Goal: Task Accomplishment & Management: Use online tool/utility

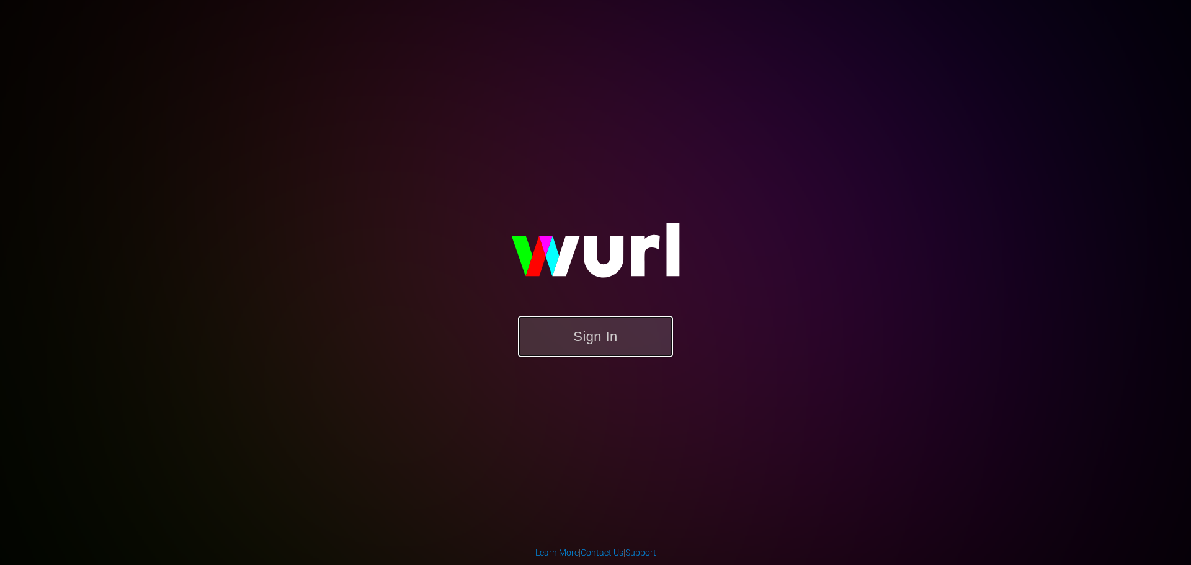
click at [648, 355] on button "Sign In" at bounding box center [595, 336] width 155 height 40
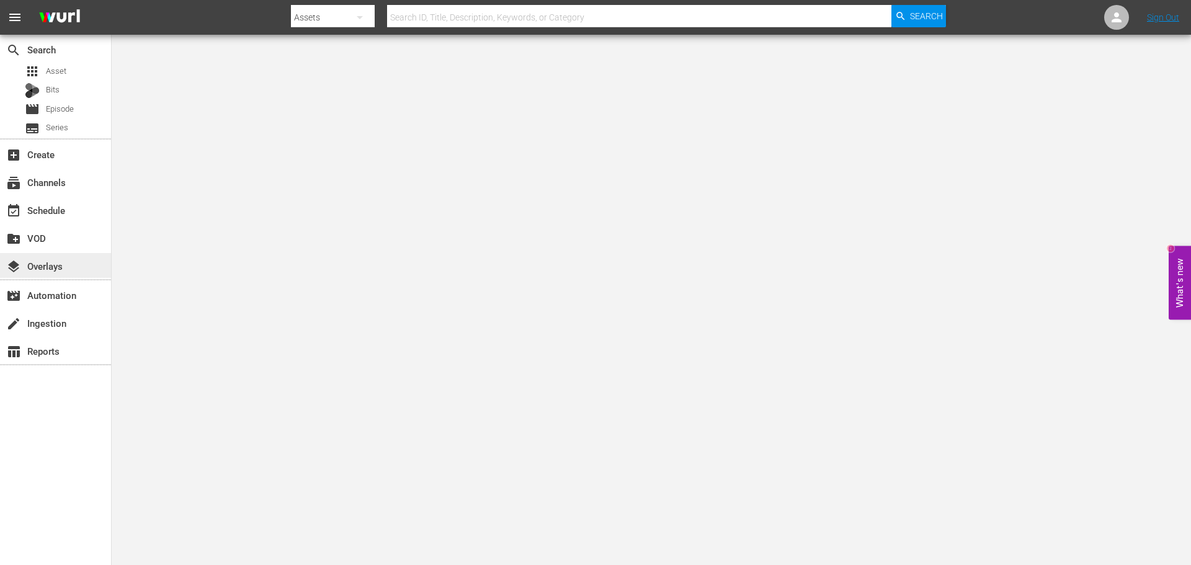
click at [65, 272] on div "layers Overlays" at bounding box center [55, 265] width 111 height 25
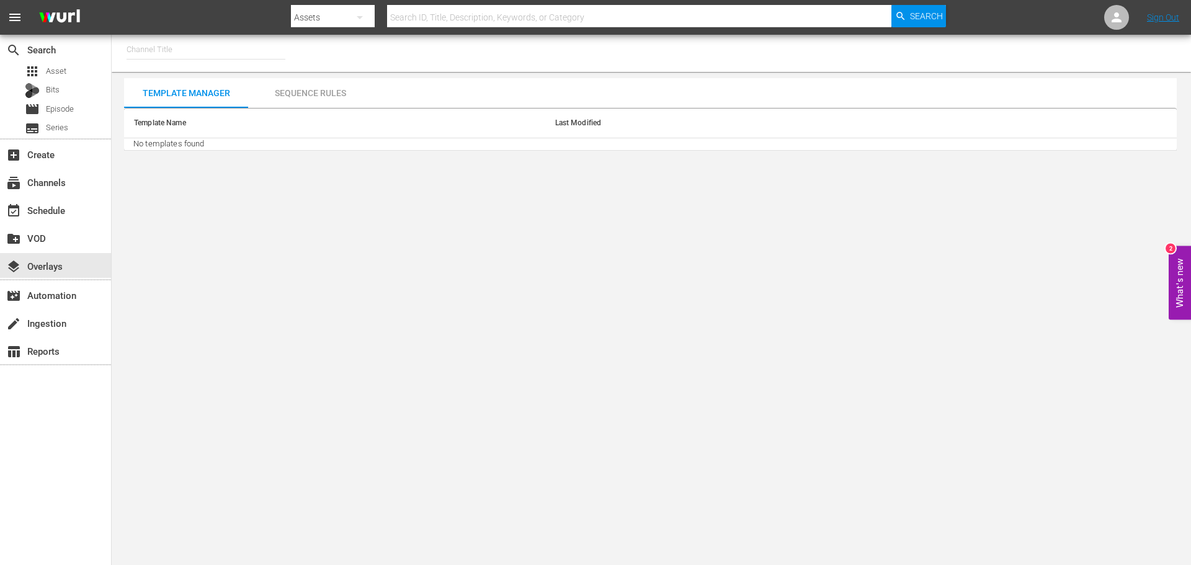
click at [226, 509] on body "menu Search By Assets Search ID, Title, Description, Keywords, or Category Sear…" at bounding box center [595, 282] width 1191 height 565
click at [187, 52] on input "text" at bounding box center [206, 50] width 159 height 30
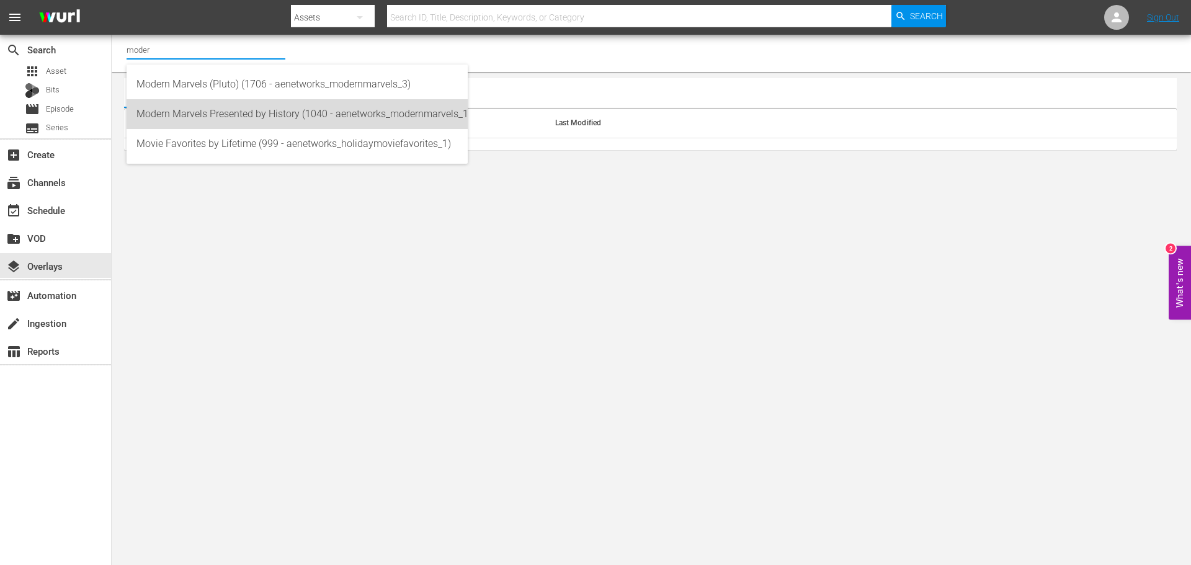
click at [228, 114] on div "Modern Marvels Presented by History (1040 - aenetworks_modernmarvels_1)" at bounding box center [296, 114] width 321 height 30
type input "Modern Marvels Presented by History (1040 - aenetworks_modernmarvels_1)"
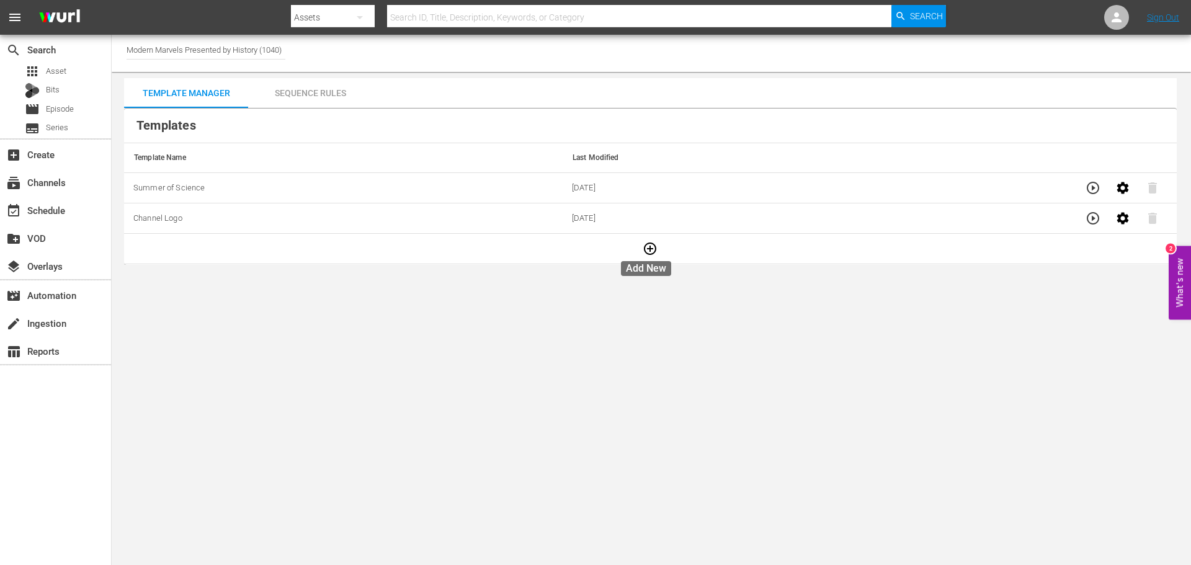
click at [644, 244] on icon "button" at bounding box center [650, 249] width 12 height 12
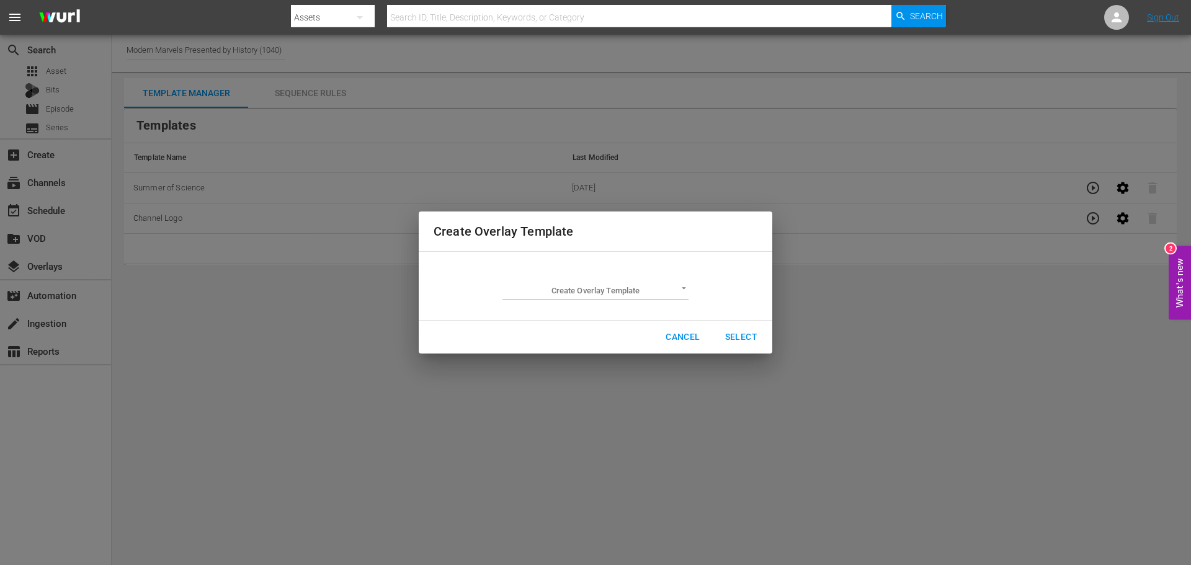
click at [613, 301] on td "Create Overlay Template ​" at bounding box center [596, 286] width 324 height 48
click at [617, 286] on body "menu Search By Assets Search ID, Title, Description, Keywords, or Category Sear…" at bounding box center [595, 282] width 1191 height 565
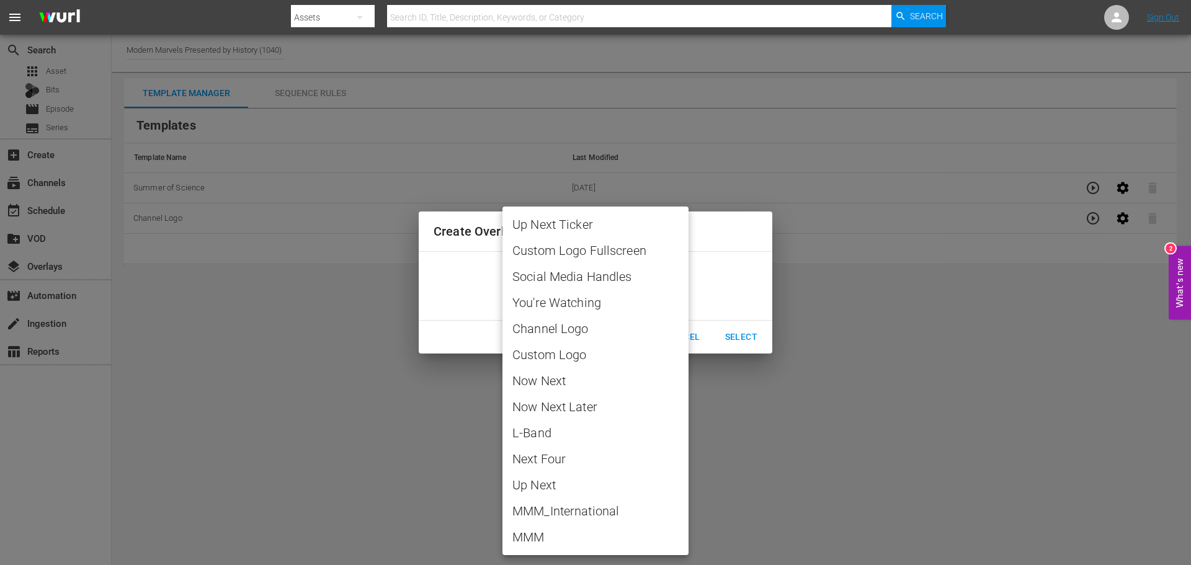
click at [589, 535] on span "MMM" at bounding box center [595, 537] width 166 height 19
type input "MMM"
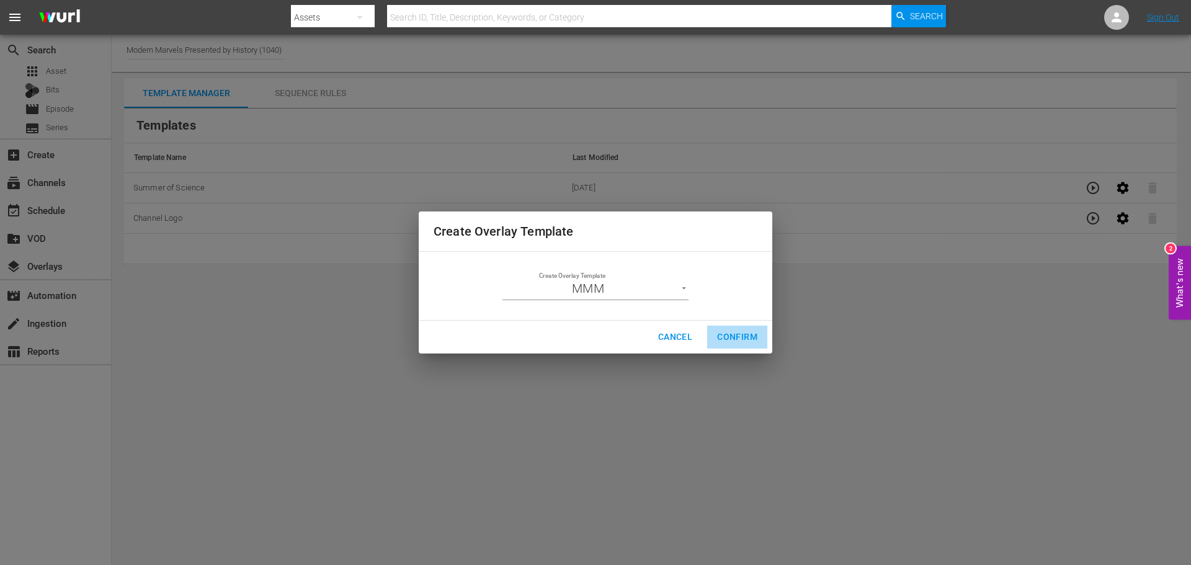
click at [744, 329] on span "Confirm" at bounding box center [737, 337] width 40 height 16
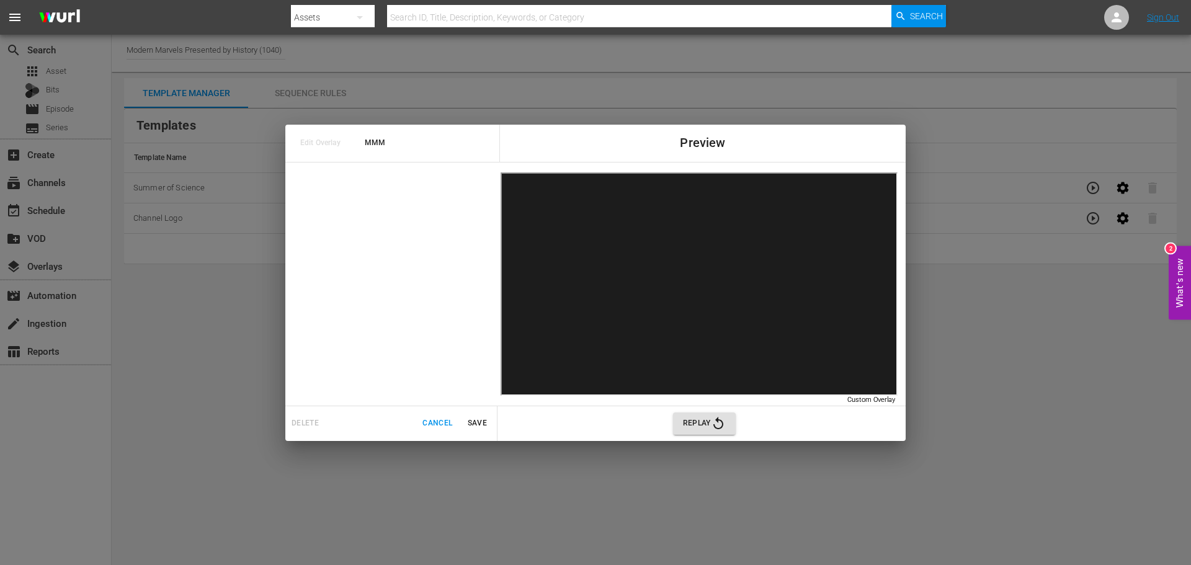
click at [697, 425] on span "Replay" at bounding box center [704, 423] width 43 height 15
click at [719, 422] on icon "button" at bounding box center [718, 423] width 15 height 15
click at [715, 429] on icon "button" at bounding box center [718, 423] width 15 height 15
click at [477, 420] on span "Save" at bounding box center [477, 423] width 30 height 13
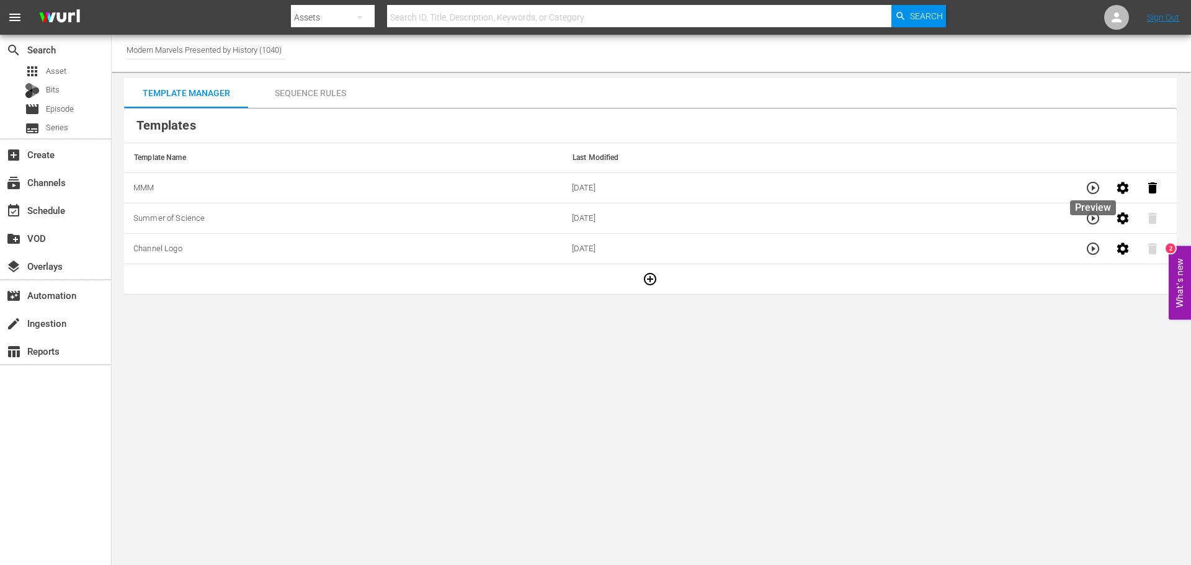
click at [1108, 186] on button "button" at bounding box center [1123, 188] width 30 height 30
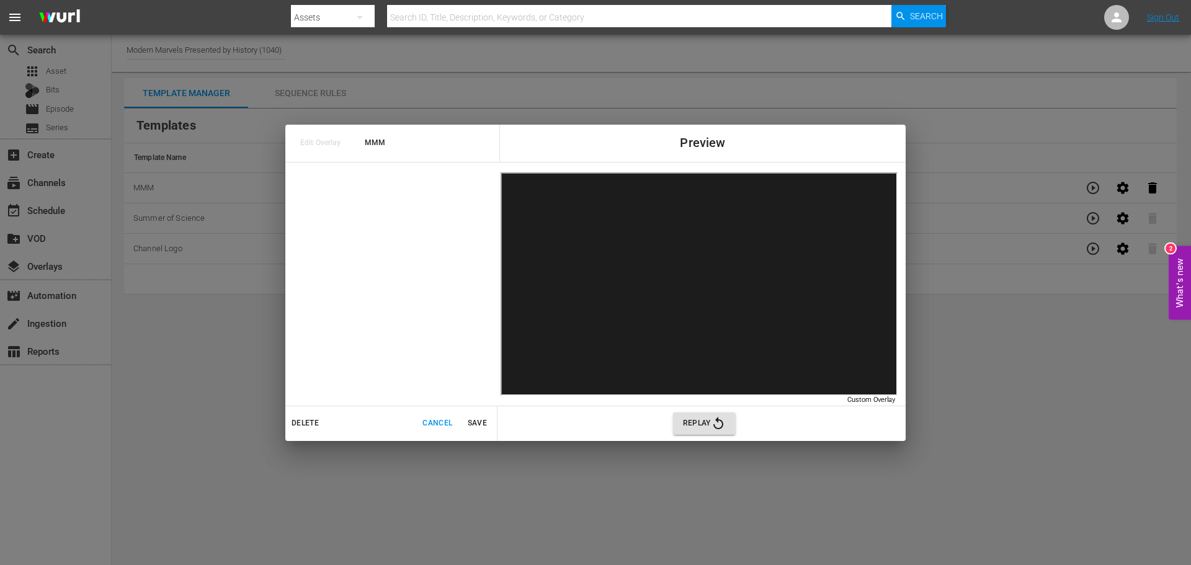
click at [434, 429] on span "Cancel" at bounding box center [437, 423] width 30 height 13
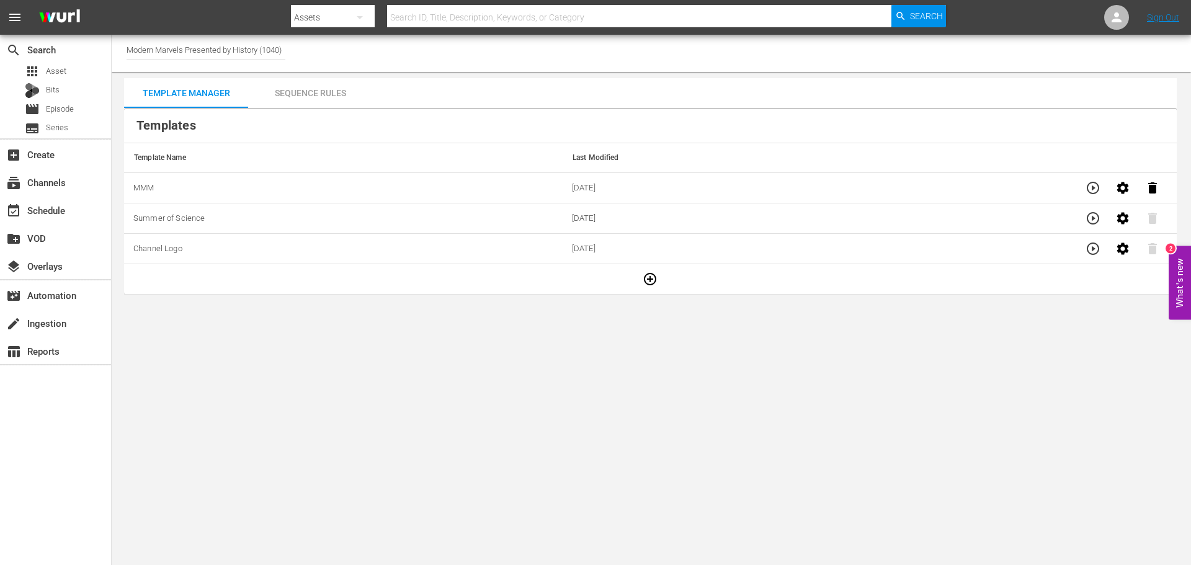
click at [318, 95] on div "Sequence Rules" at bounding box center [310, 93] width 124 height 30
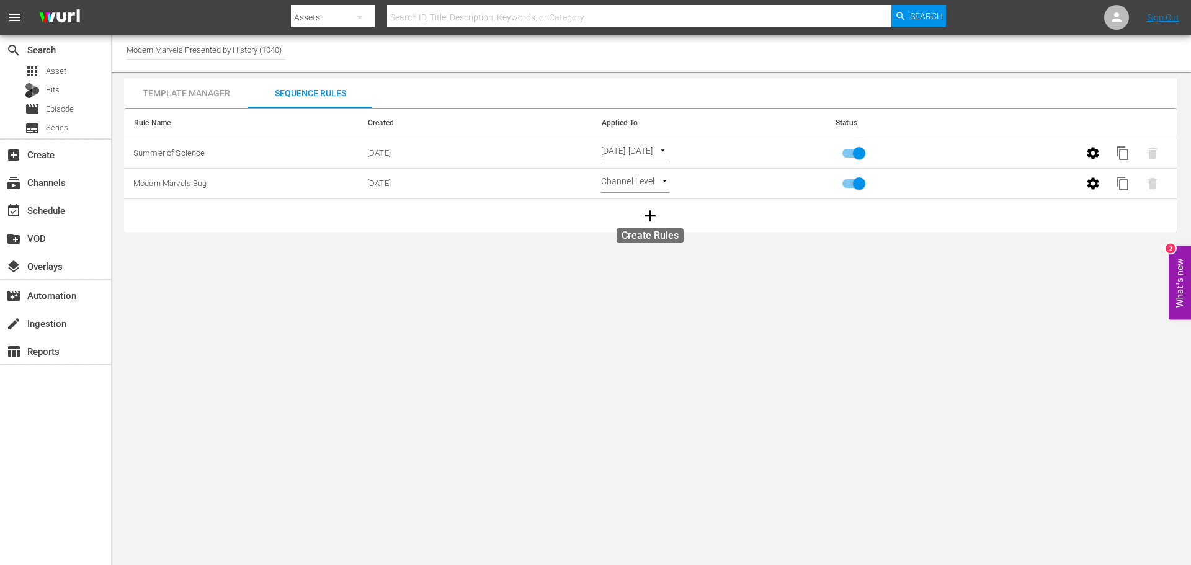
click at [651, 208] on icon "button" at bounding box center [650, 216] width 19 height 19
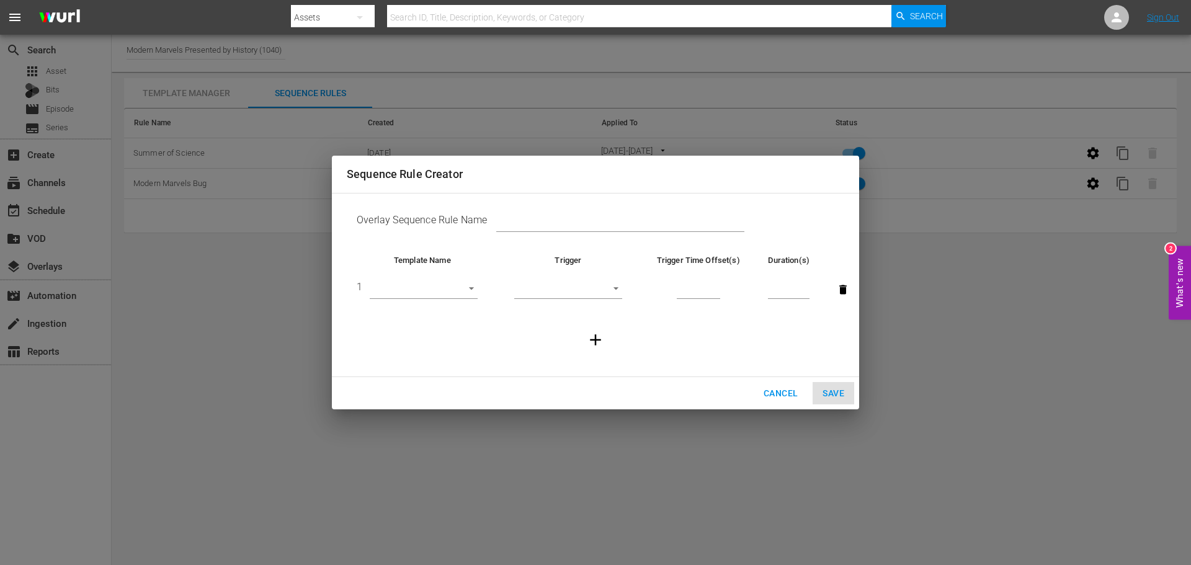
click at [495, 216] on div at bounding box center [508, 222] width 43 height 19
click at [499, 218] on input "text" at bounding box center [620, 222] width 248 height 19
type input "Modern Marvels Month of Madness"
click at [452, 288] on body "menu Search By Assets Search ID, Title, Description, Keywords, or Category Sear…" at bounding box center [595, 282] width 1191 height 565
click at [431, 329] on li "MMM" at bounding box center [424, 330] width 108 height 20
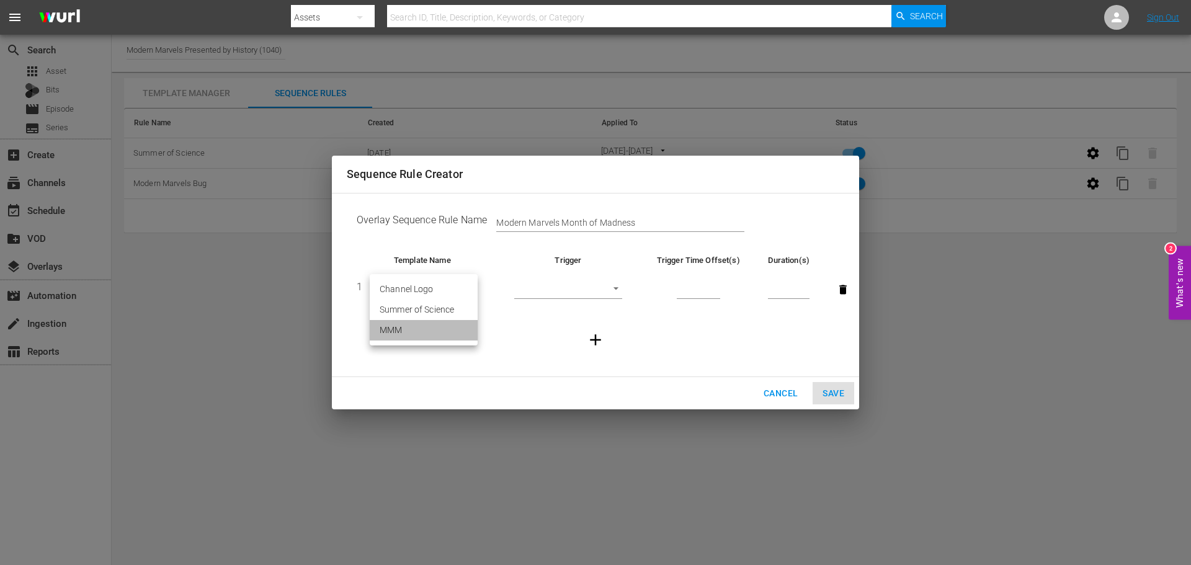
type input "30608"
click at [567, 292] on body "menu Search By Assets Search ID, Title, Description, Keywords, or Category Sear…" at bounding box center [595, 282] width 1191 height 565
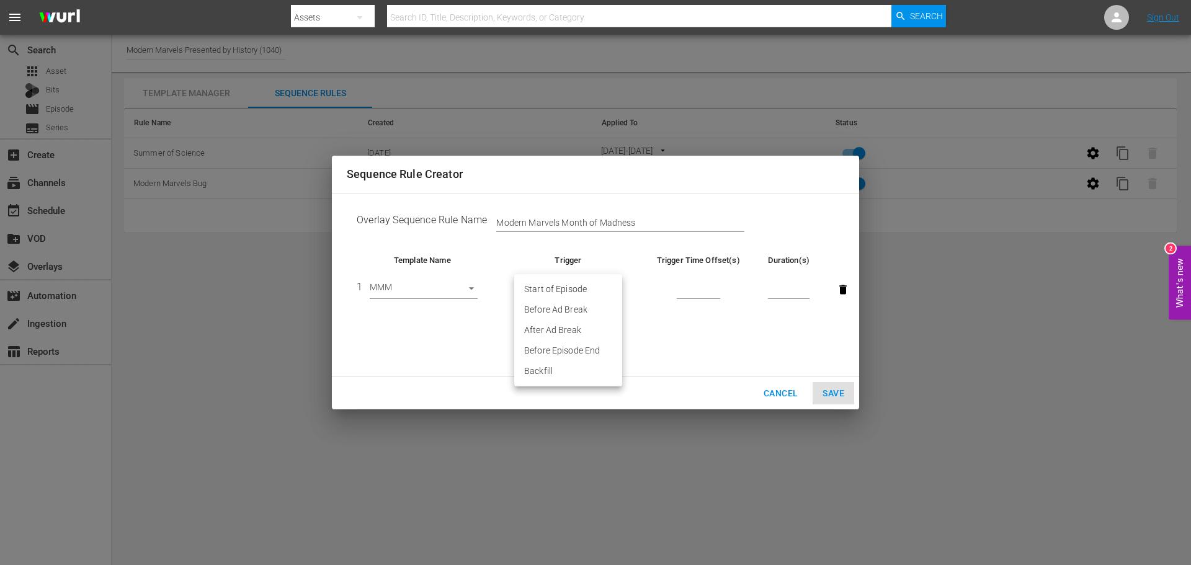
click at [565, 372] on li "Backfill" at bounding box center [568, 371] width 108 height 20
type input "BACKFILL"
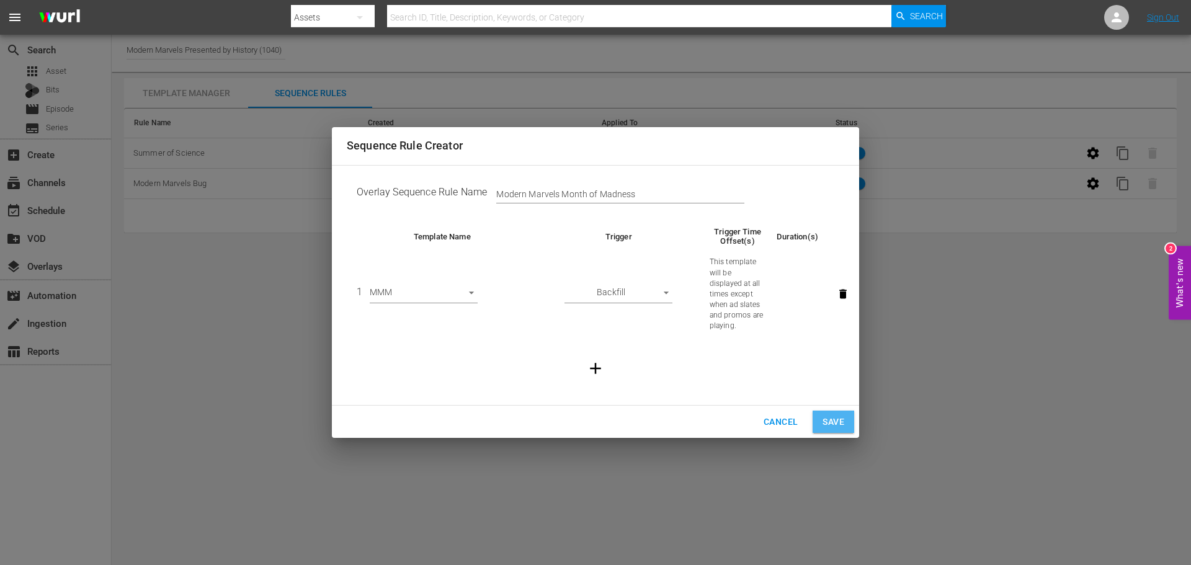
click at [830, 417] on span "Save" at bounding box center [833, 422] width 22 height 16
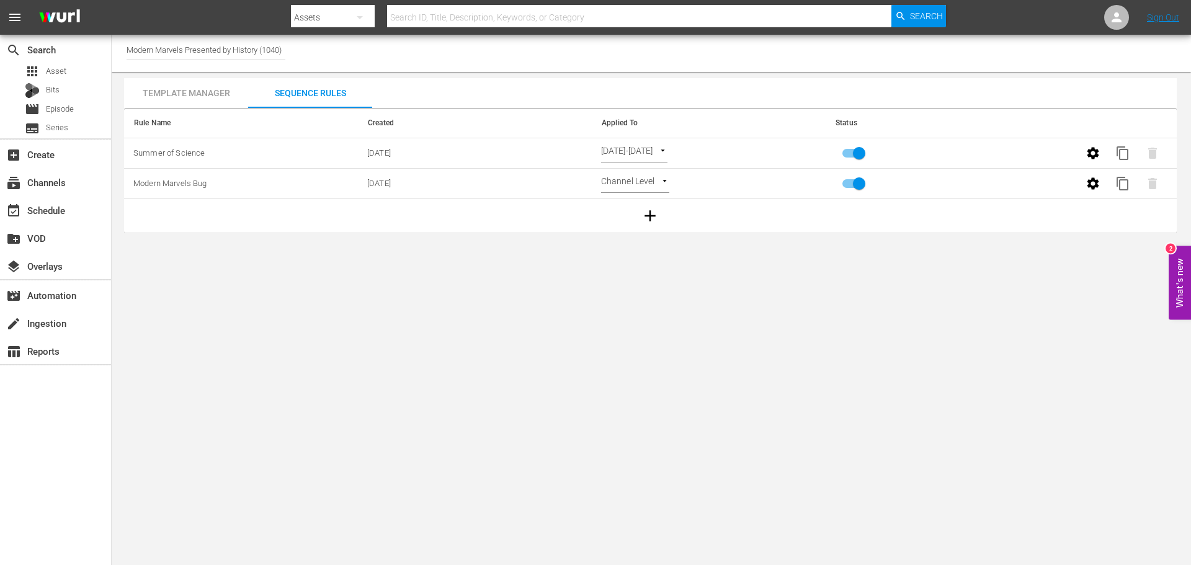
click at [655, 180] on body "menu Search By Assets Search ID, Title, Description, Keywords, or Category Sear…" at bounding box center [595, 282] width 1191 height 565
click at [774, 185] on div at bounding box center [595, 282] width 1191 height 565
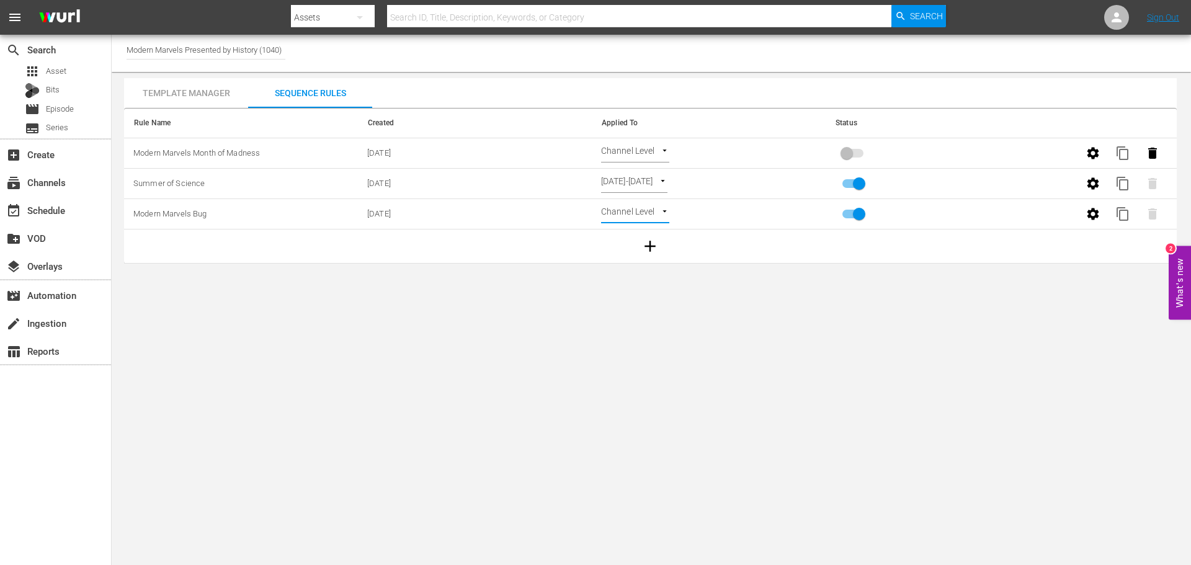
click at [657, 153] on body "menu Search By Assets Search ID, Title, Description, Keywords, or Category Sear…" at bounding box center [595, 282] width 1191 height 565
click at [651, 174] on li "Select Date" at bounding box center [638, 174] width 74 height 20
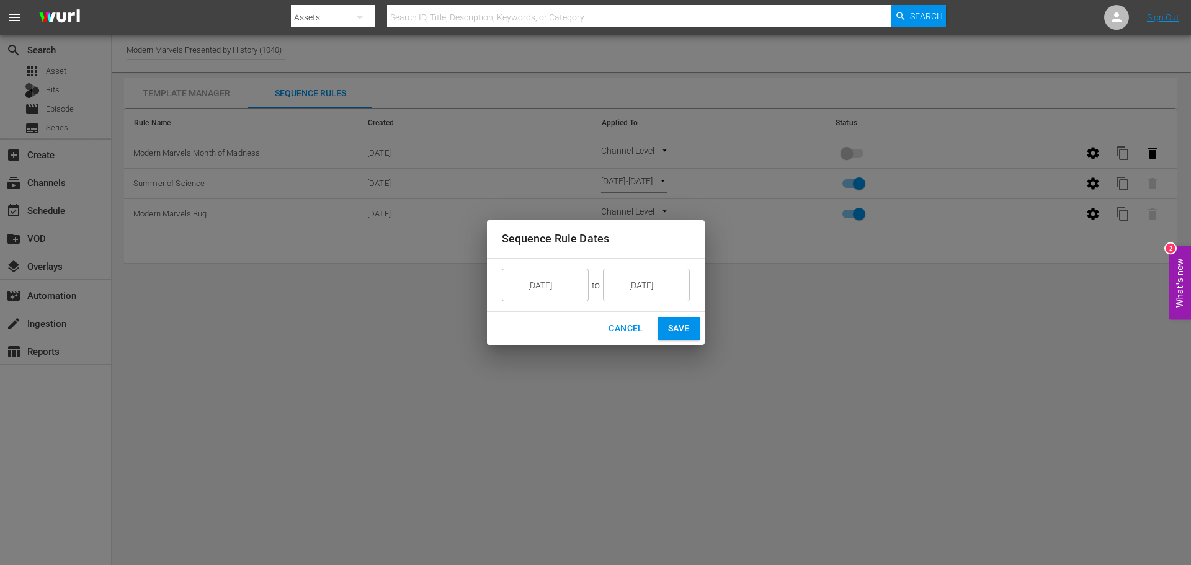
click at [537, 283] on input "[DATE]" at bounding box center [553, 285] width 69 height 33
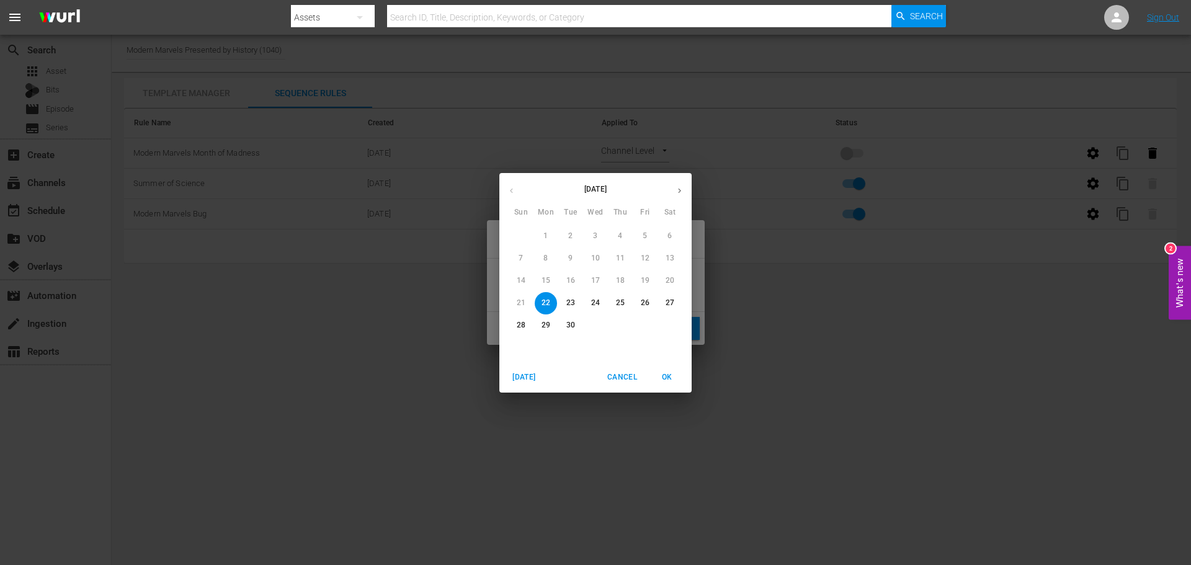
click at [681, 195] on icon "button" at bounding box center [679, 190] width 9 height 9
click at [585, 236] on span "1" at bounding box center [595, 236] width 22 height 11
type input "[DATE]"
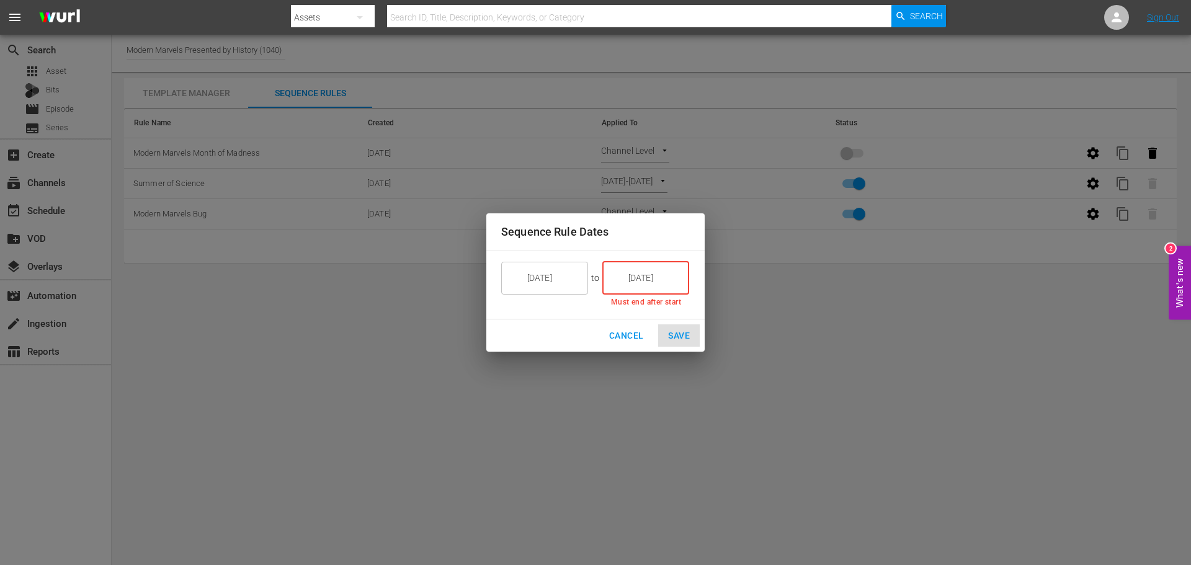
click at [645, 280] on input "[DATE]" at bounding box center [654, 277] width 69 height 33
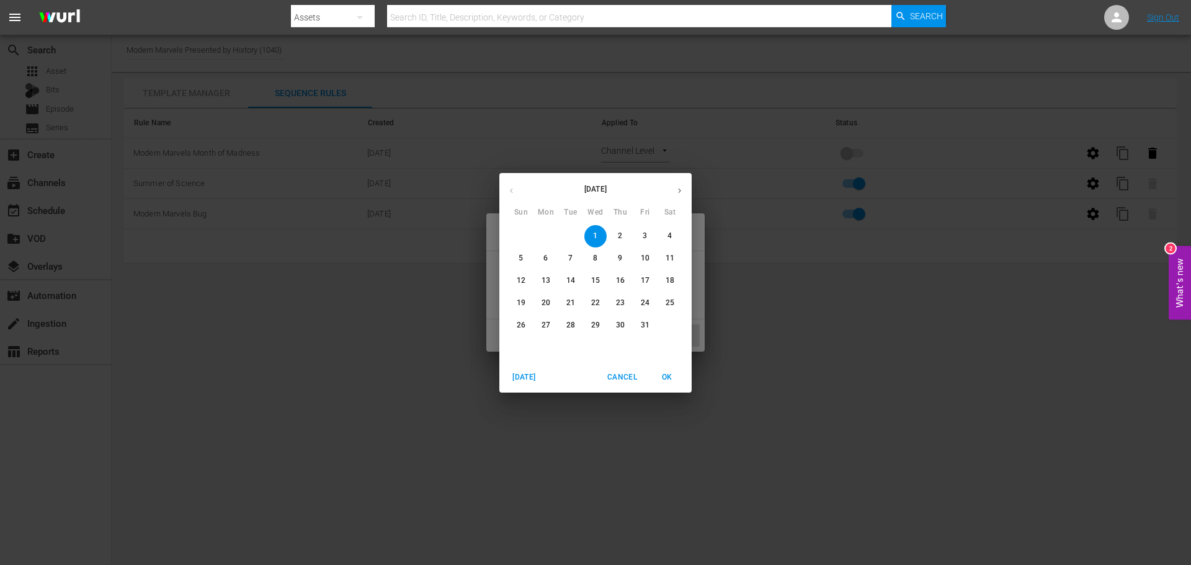
click at [644, 323] on p "31" at bounding box center [645, 325] width 9 height 11
type input "[DATE]"
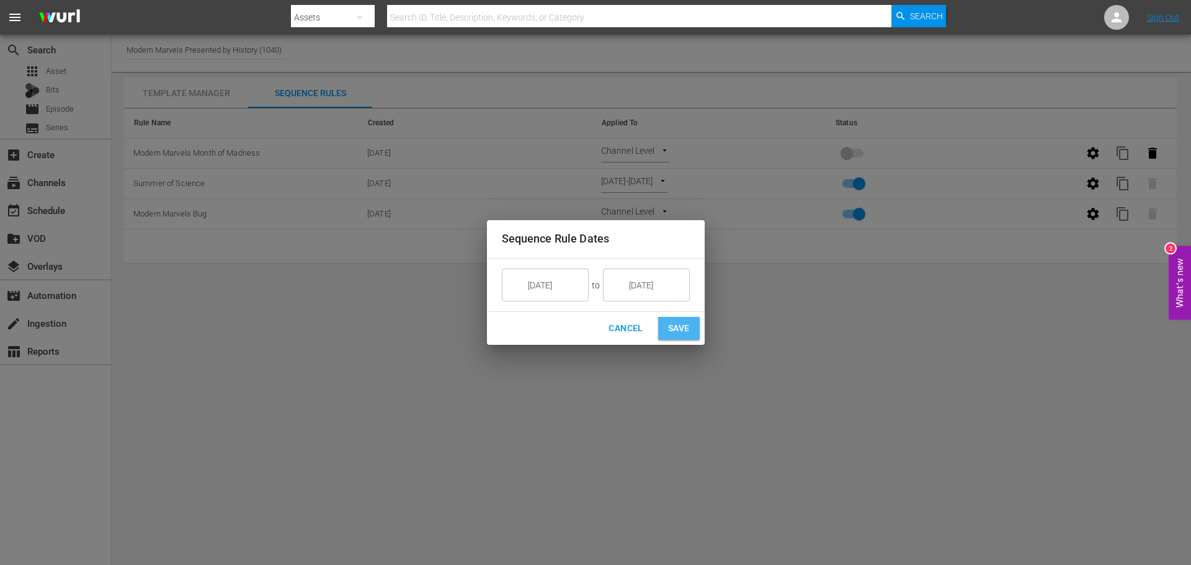
click at [677, 334] on span "Save" at bounding box center [679, 329] width 22 height 16
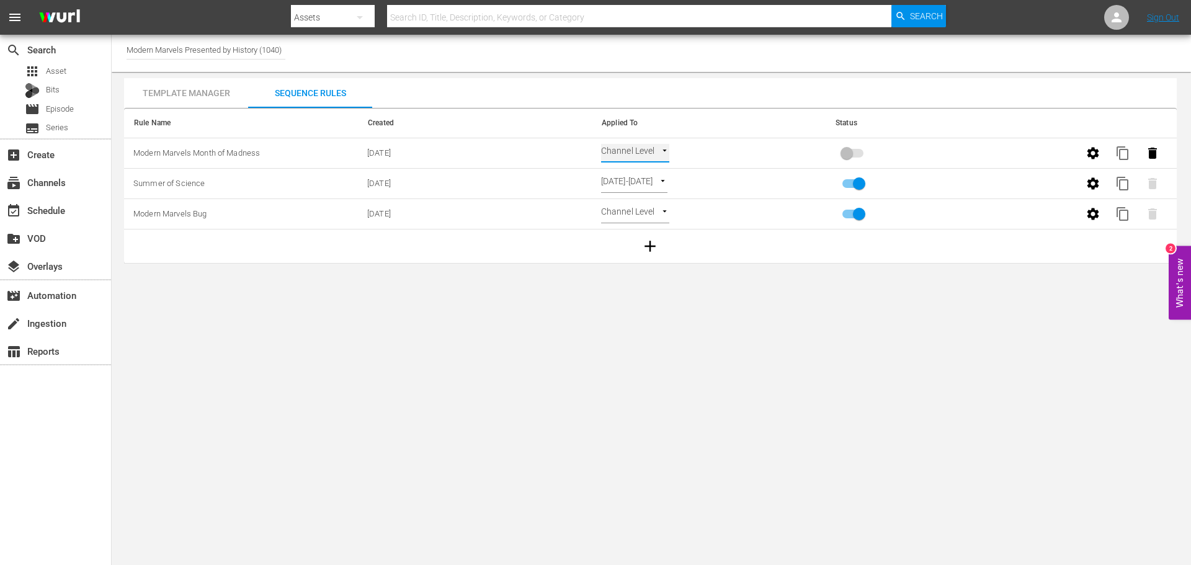
type input "SELECT_DATE"
click at [655, 215] on body "menu Search By Assets Search ID, Title, Description, Keywords, or Category Sear…" at bounding box center [595, 282] width 1191 height 565
click at [648, 231] on li "Select Date" at bounding box center [638, 235] width 74 height 20
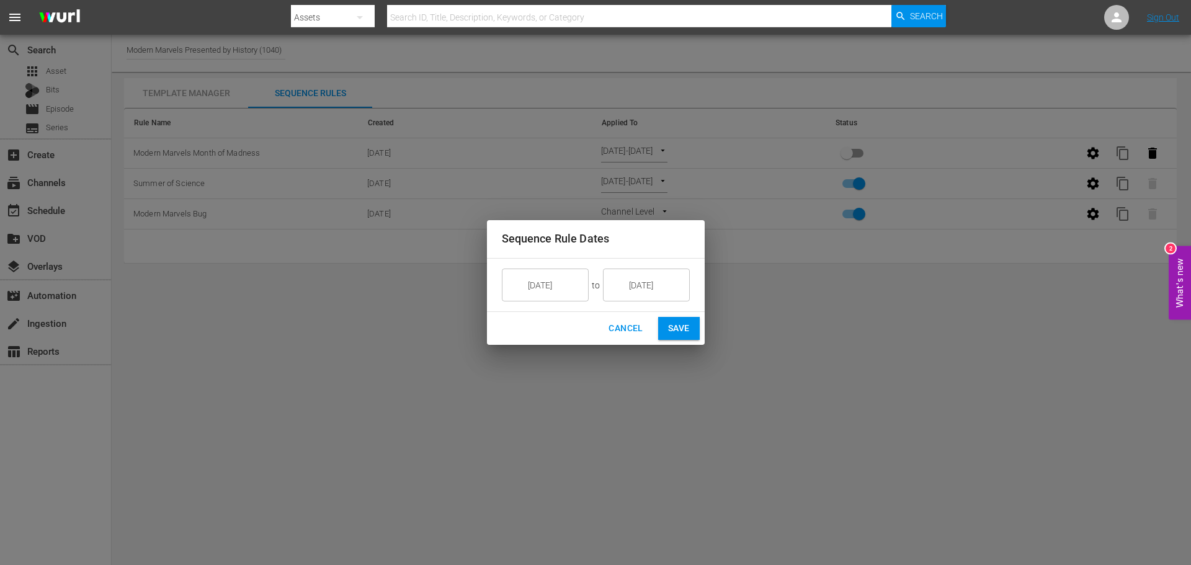
click at [635, 285] on input "[DATE]" at bounding box center [654, 285] width 69 height 33
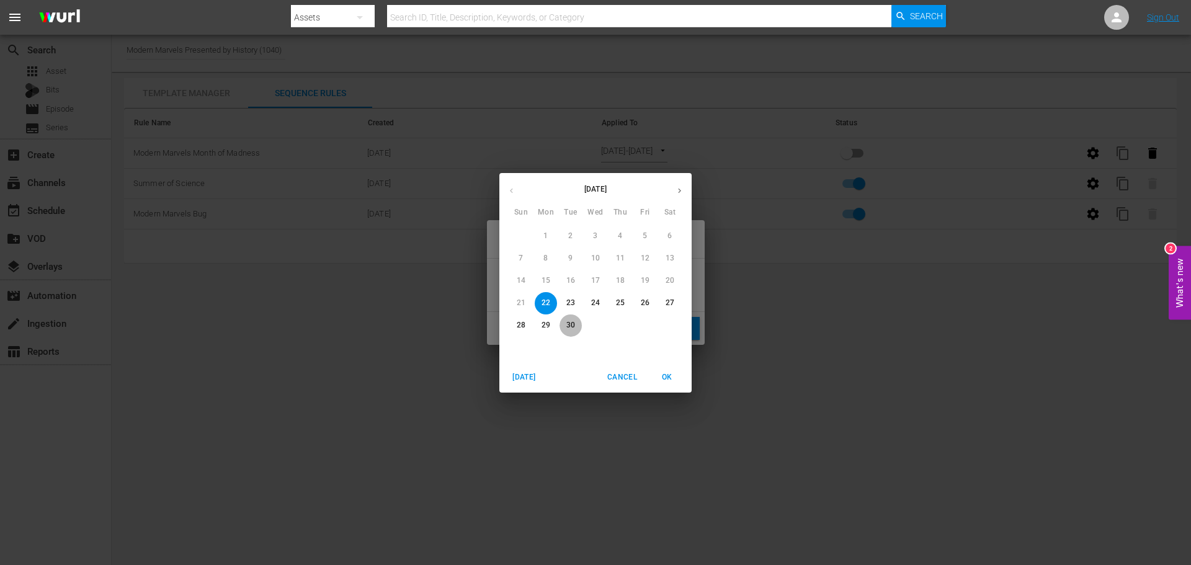
click at [570, 326] on p "30" at bounding box center [570, 325] width 9 height 11
type input "[DATE]"
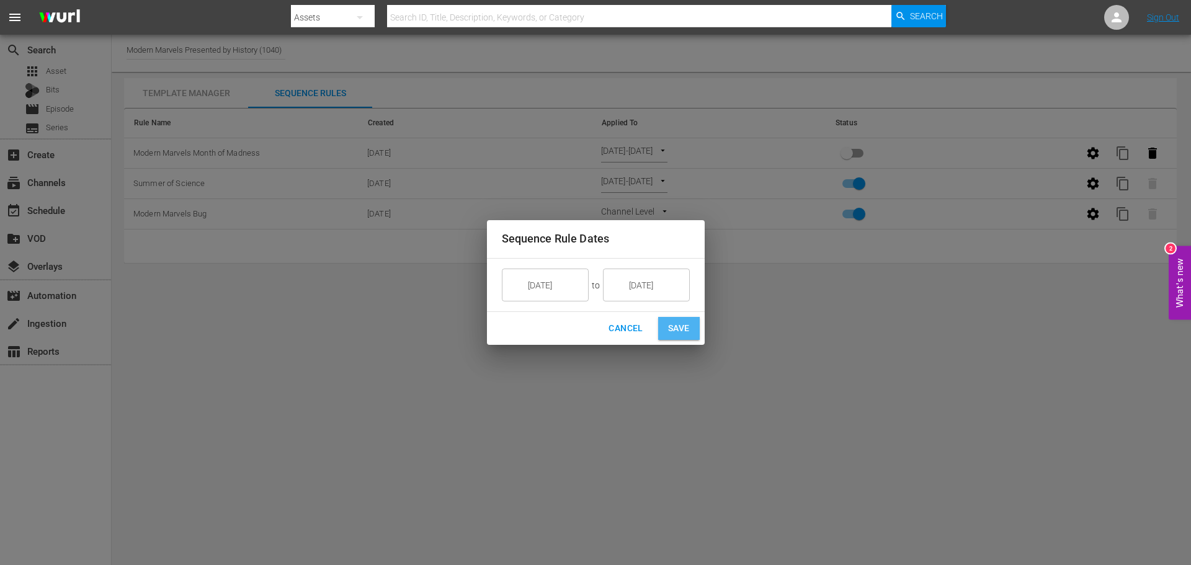
click at [682, 331] on span "Save" at bounding box center [679, 329] width 22 height 16
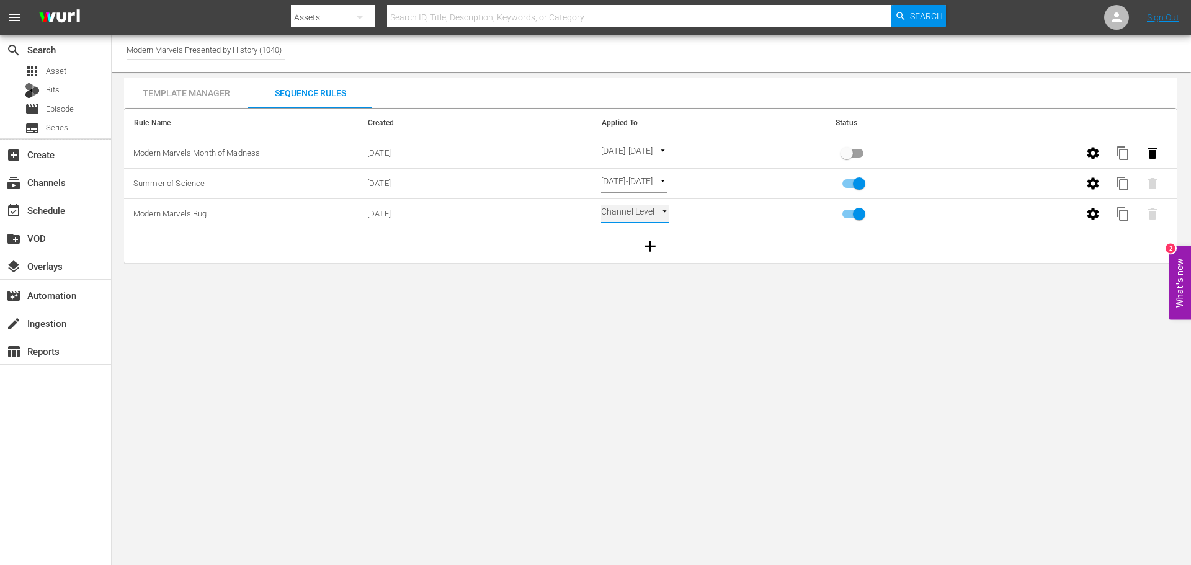
type input "SELECT_DATE"
click at [855, 149] on input "primary checkbox" at bounding box center [846, 156] width 71 height 24
checkbox input "true"
click at [236, 49] on input "Modern Marvels Presented by History (1040)" at bounding box center [206, 50] width 159 height 30
click at [457, 426] on body "menu Search By Assets Search ID, Title, Description, Keywords, or Category Sear…" at bounding box center [595, 282] width 1191 height 565
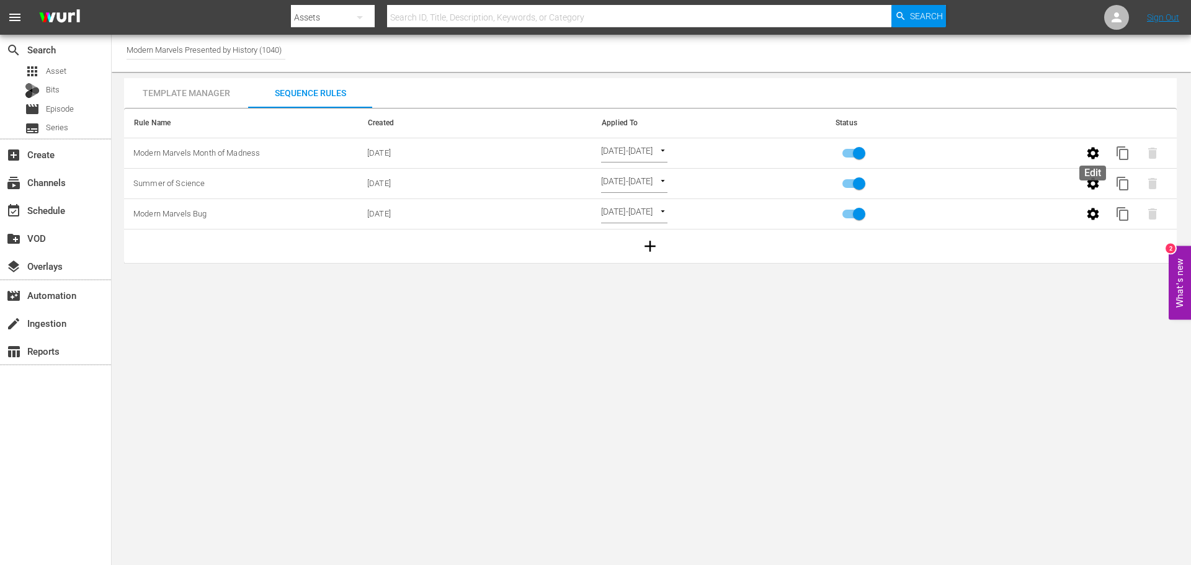
click at [1095, 153] on icon "button" at bounding box center [1093, 153] width 12 height 12
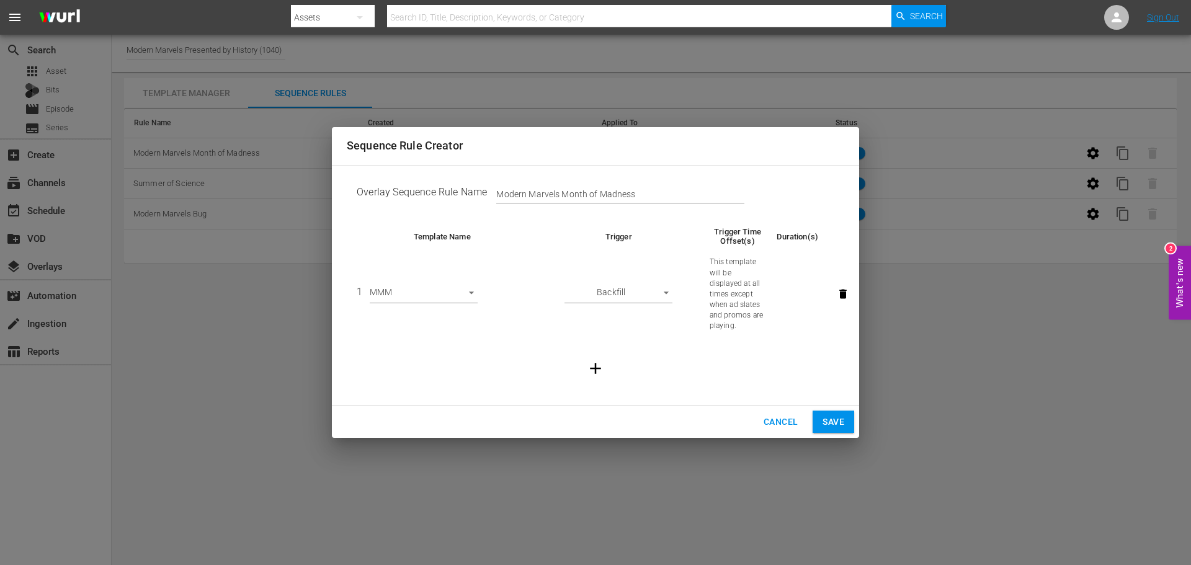
click at [770, 431] on button "Cancel" at bounding box center [781, 422] width 54 height 23
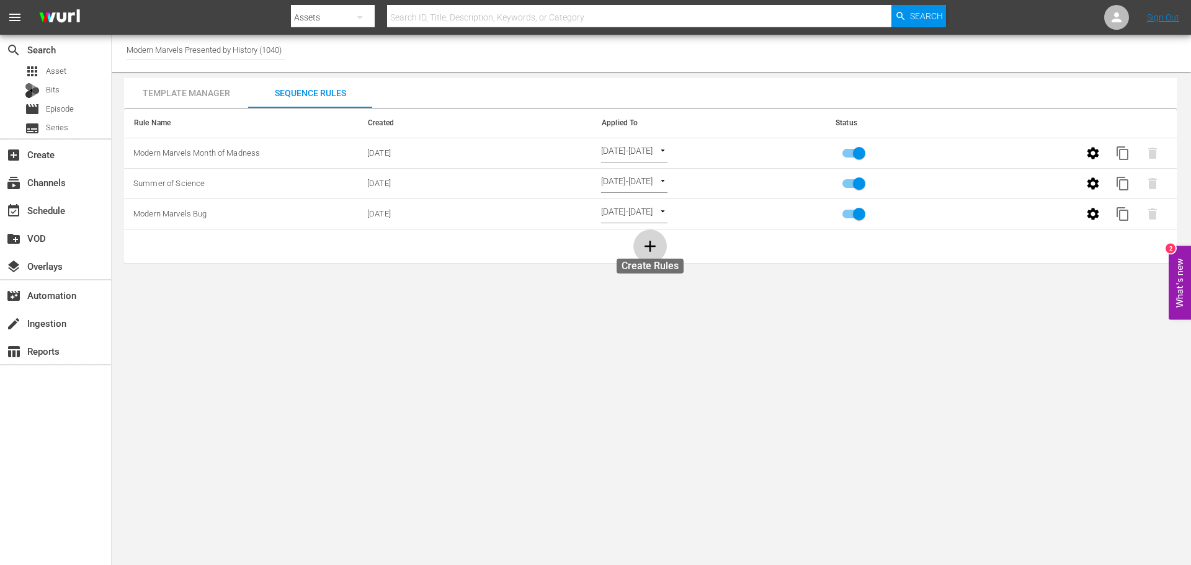
click at [649, 245] on icon "button" at bounding box center [650, 246] width 19 height 19
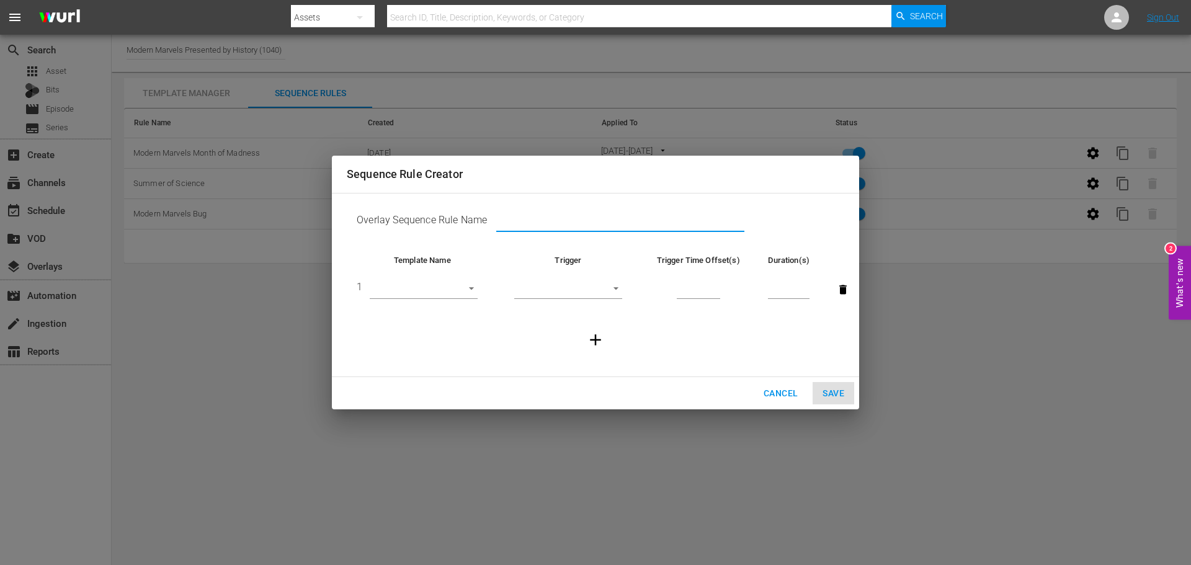
click at [525, 221] on input "text" at bounding box center [620, 222] width 248 height 19
type input "Modern Marvels Bug - Post-Stunt"
click at [429, 296] on body "menu Search By Assets Search ID, Title, Description, Keywords, or Category Sear…" at bounding box center [595, 282] width 1191 height 565
click at [429, 296] on li "Channel Logo" at bounding box center [424, 289] width 108 height 20
type input "26679"
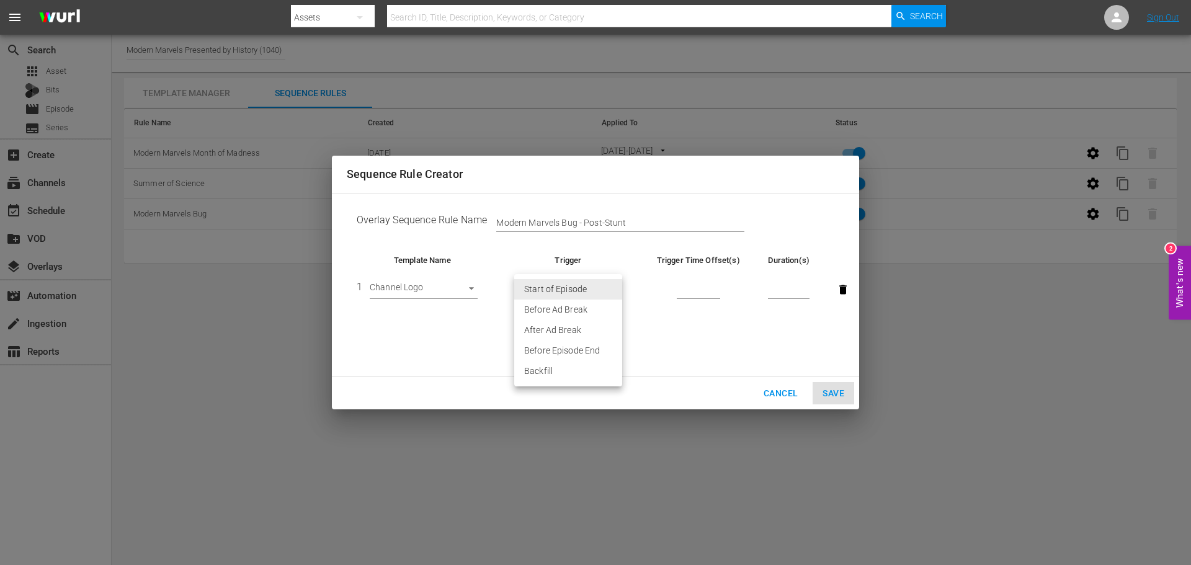
click at [581, 286] on body "menu Search By Assets Search ID, Title, Description, Keywords, or Category Sear…" at bounding box center [595, 282] width 1191 height 565
click at [570, 377] on li "Backfill" at bounding box center [568, 371] width 108 height 20
type input "BACKFILL"
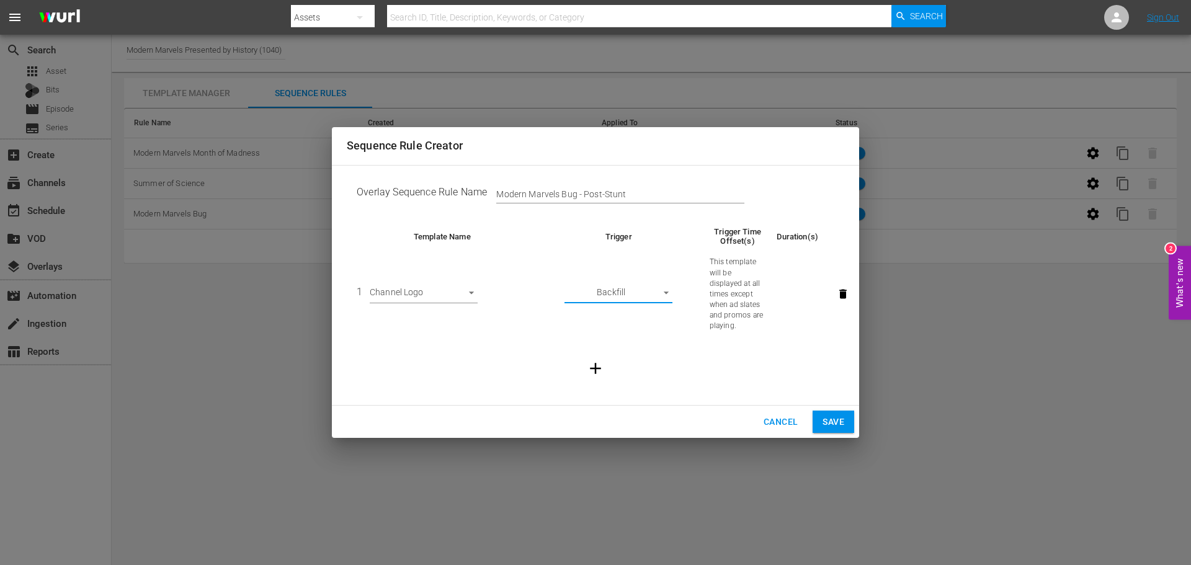
click at [827, 412] on button "Save" at bounding box center [834, 422] width 42 height 23
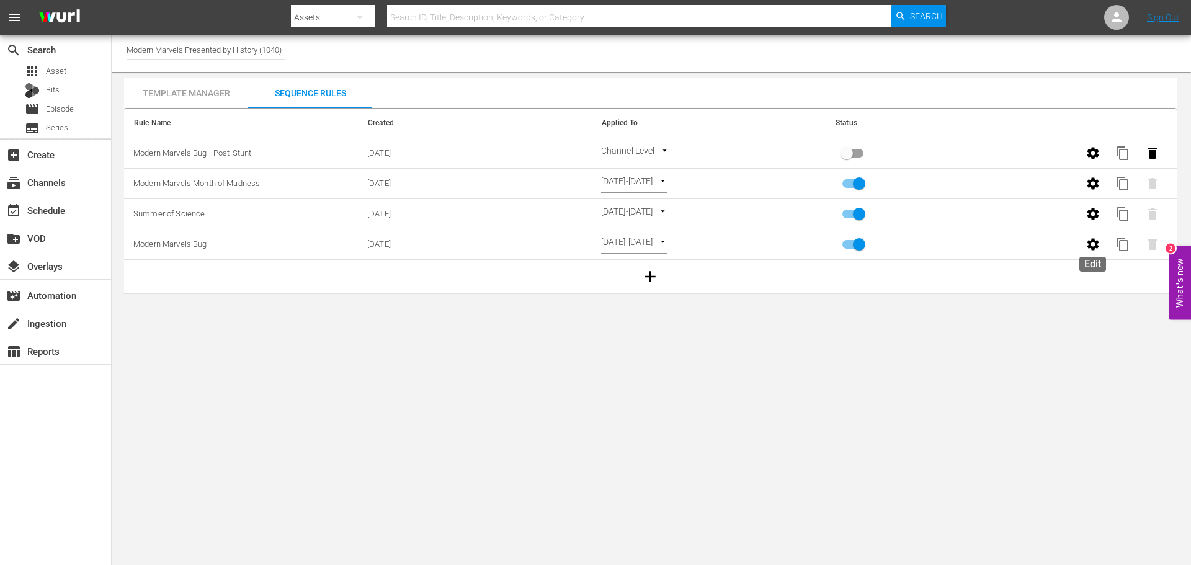
click at [1094, 244] on icon "button" at bounding box center [1092, 244] width 15 height 15
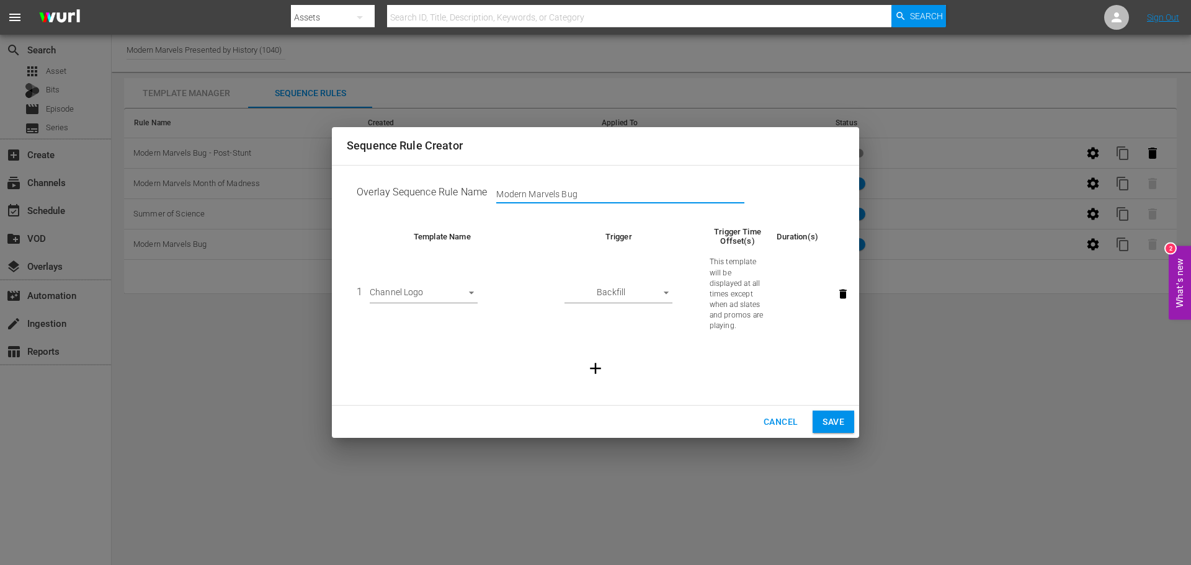
click at [568, 192] on input "Modern Marvels Bug" at bounding box center [620, 194] width 248 height 19
click at [618, 196] on input "Modern Marvels Bug" at bounding box center [620, 194] width 248 height 19
type input "Modern Marvels Bug Pre-Stunt"
click at [852, 427] on button "Save" at bounding box center [834, 422] width 42 height 23
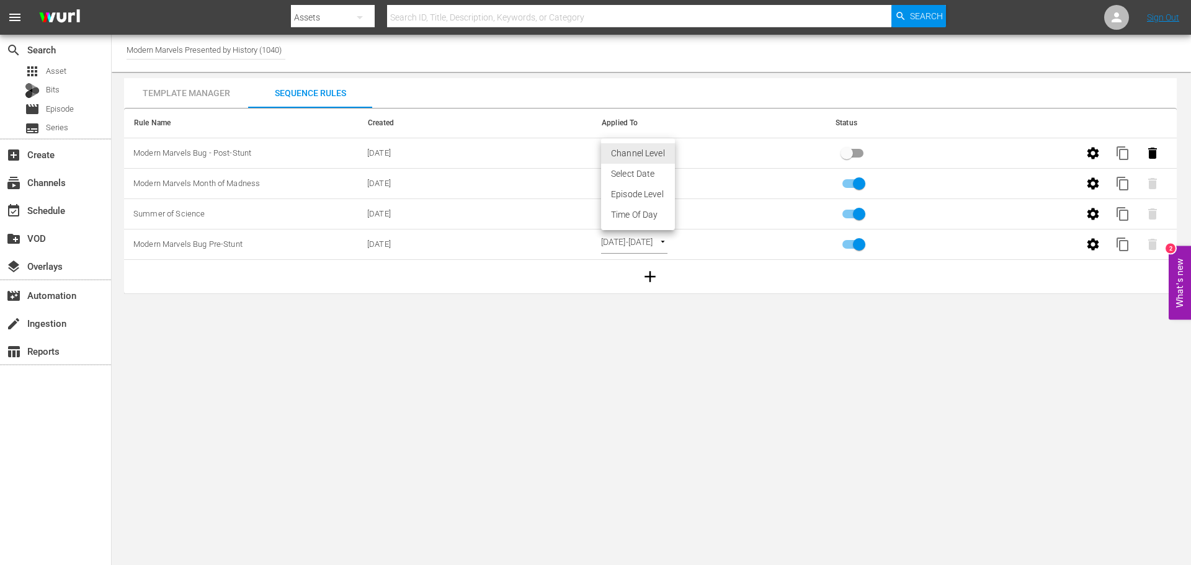
click at [623, 153] on body "menu Search By Assets Search ID, Title, Description, Keywords, or Category Sear…" at bounding box center [595, 282] width 1191 height 565
click at [640, 170] on li "Select Date" at bounding box center [638, 174] width 74 height 20
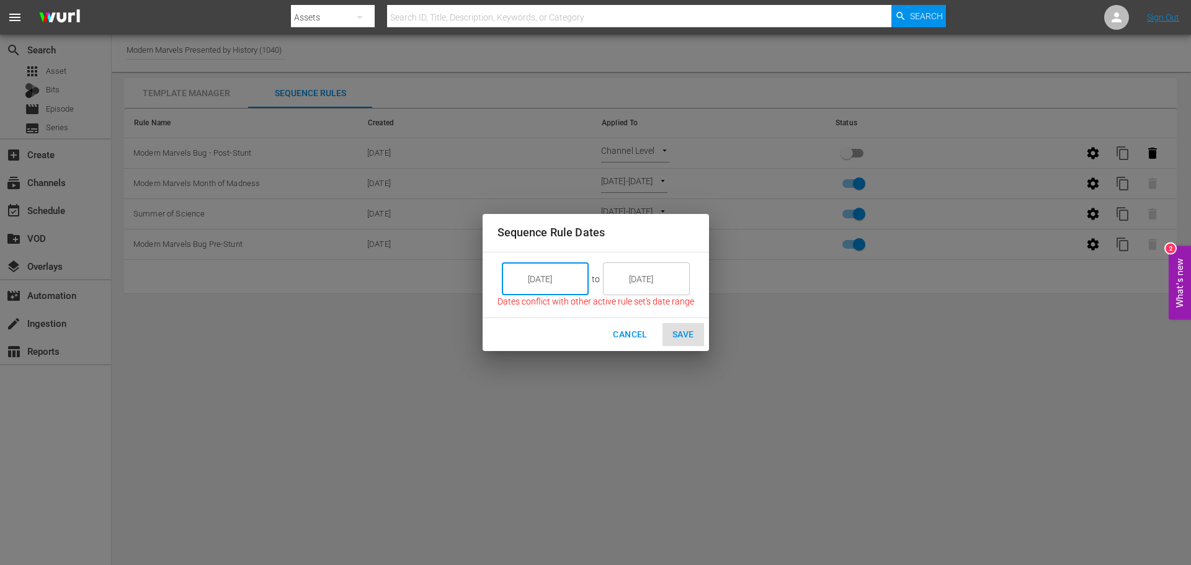
click at [577, 282] on input "[DATE]" at bounding box center [553, 278] width 69 height 33
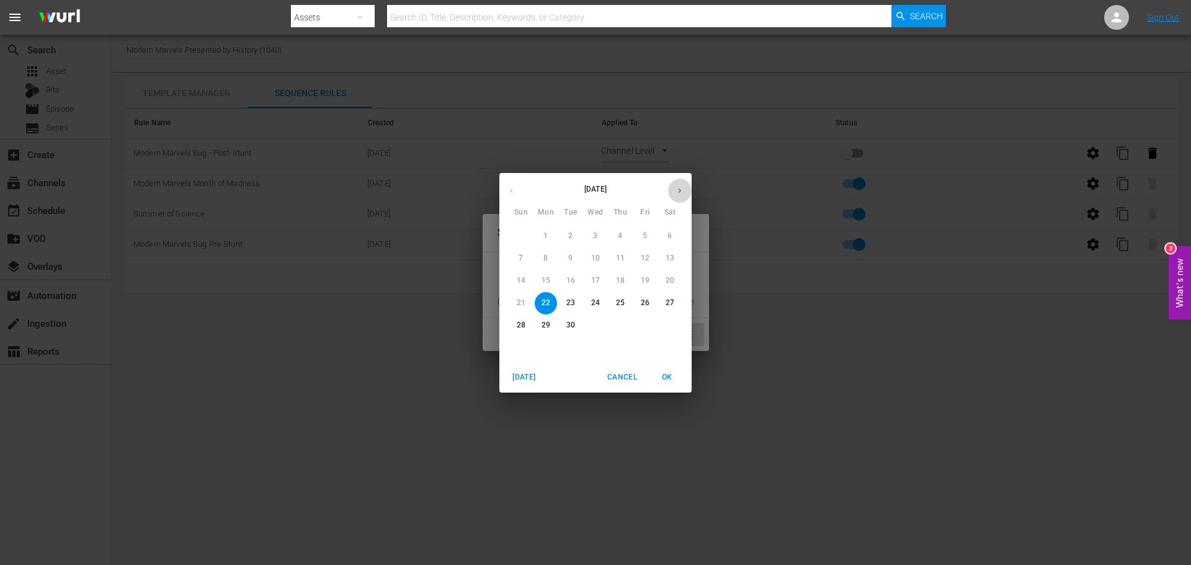
click at [676, 191] on icon "button" at bounding box center [679, 190] width 9 height 9
click at [679, 234] on span "1" at bounding box center [670, 236] width 22 height 11
type input "[DATE]"
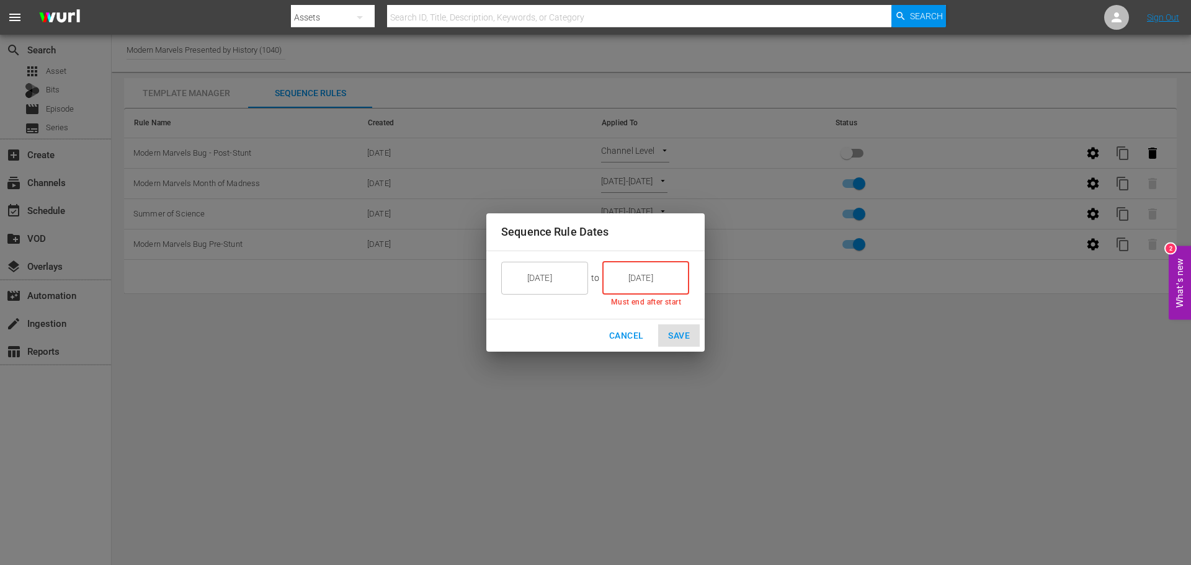
click at [675, 285] on input "[DATE]" at bounding box center [654, 277] width 69 height 33
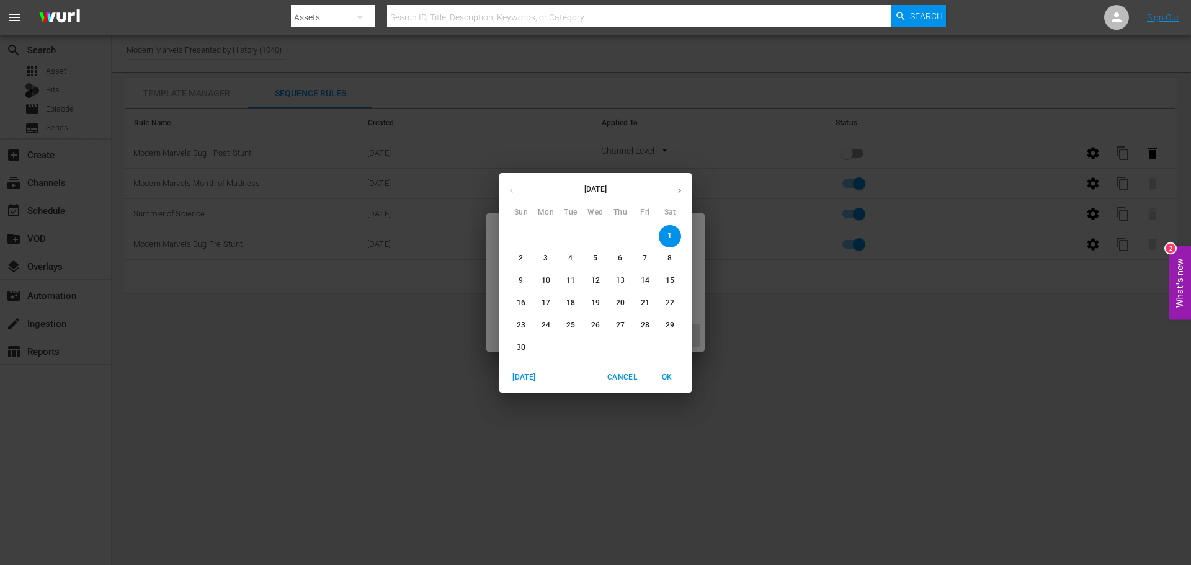
click at [519, 348] on p "30" at bounding box center [521, 347] width 9 height 11
type input "[DATE]"
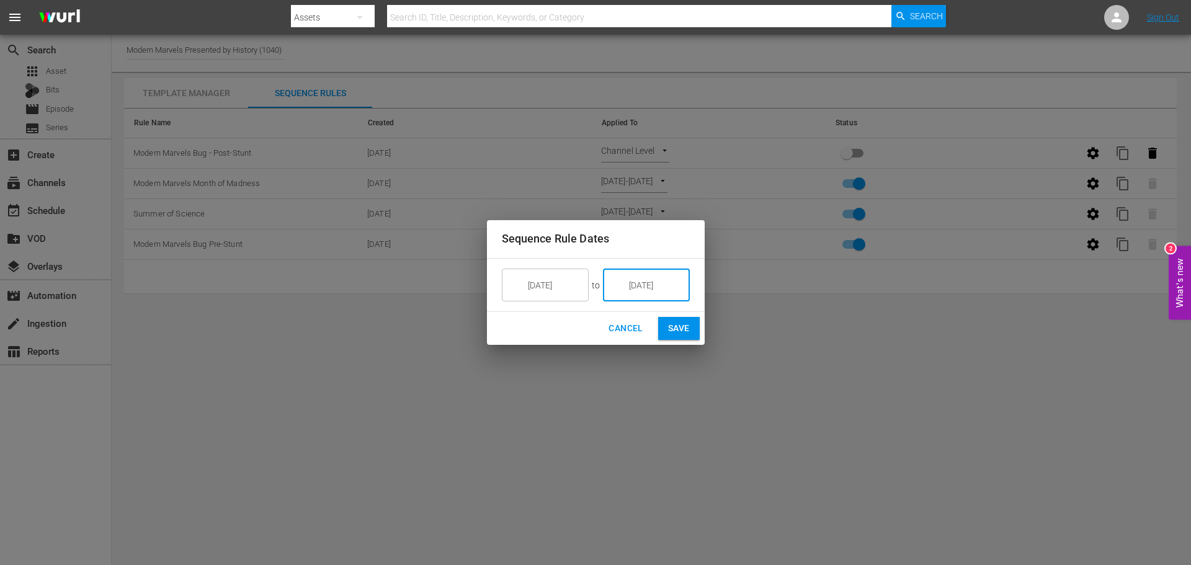
click at [679, 336] on span "Save" at bounding box center [679, 329] width 22 height 16
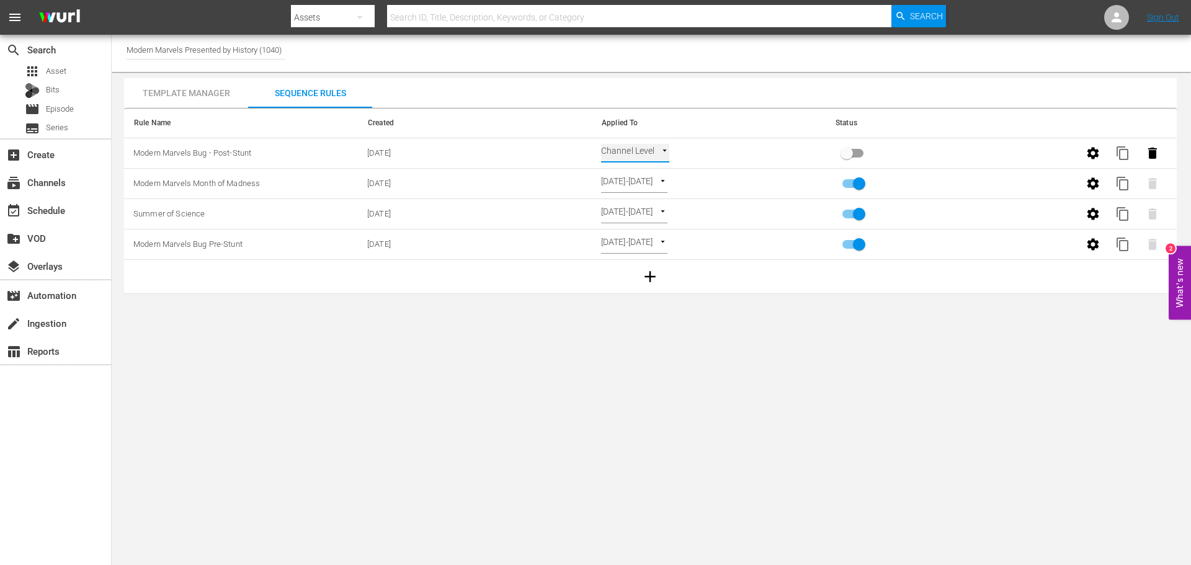
type input "SELECT_DATE"
click at [662, 335] on body "menu Search By Assets Search ID, Title, Description, Keywords, or Category Sear…" at bounding box center [595, 282] width 1191 height 565
click at [855, 149] on input "primary checkbox" at bounding box center [846, 156] width 71 height 24
checkbox input "true"
click at [847, 213] on input "primary checkbox" at bounding box center [859, 217] width 71 height 24
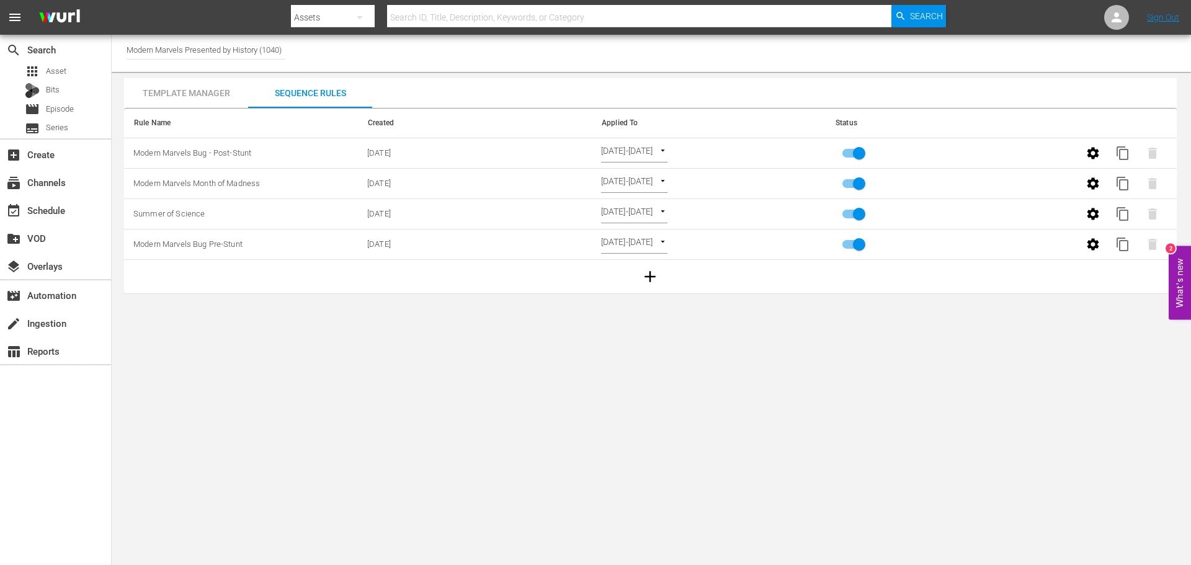
checkbox input "false"
click at [184, 54] on input "Modern Marvels Presented by History (1040)" at bounding box center [206, 50] width 159 height 30
drag, startPoint x: 176, startPoint y: 50, endPoint x: 49, endPoint y: 33, distance: 128.2
click at [50, 33] on div "menu Search By Assets Search ID, Title, Description, Keywords, or Category Sear…" at bounding box center [595, 150] width 1191 height 300
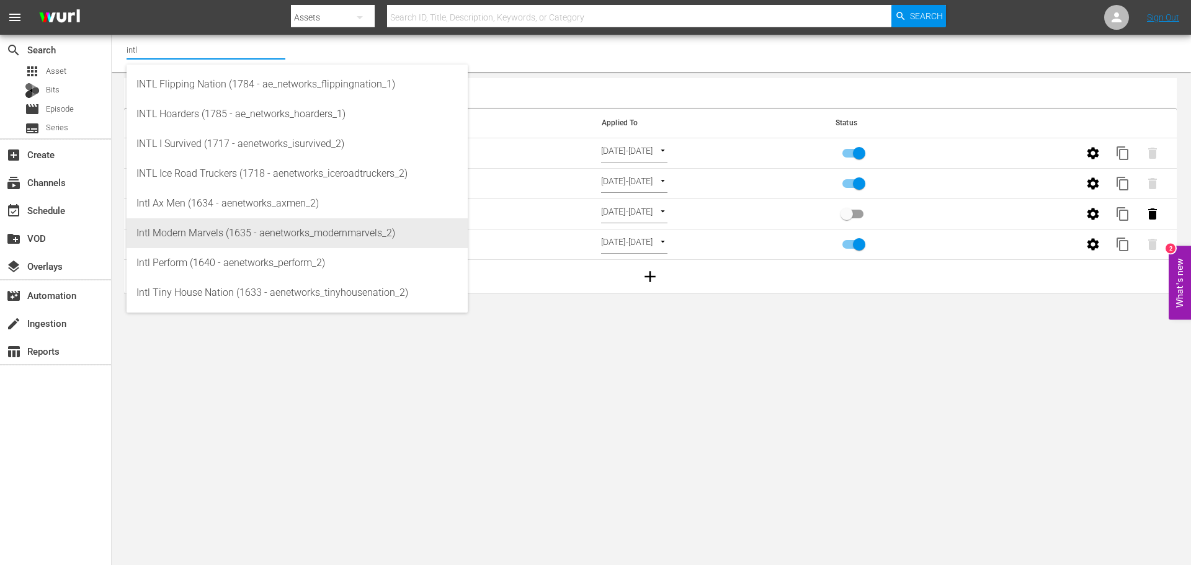
click at [256, 239] on div "Intl Modern Marvels (1635 - aenetworks_modernmarvels_2)" at bounding box center [296, 233] width 321 height 30
type input "Intl Modern Marvels (1635 - aenetworks_modernmarvels_2)"
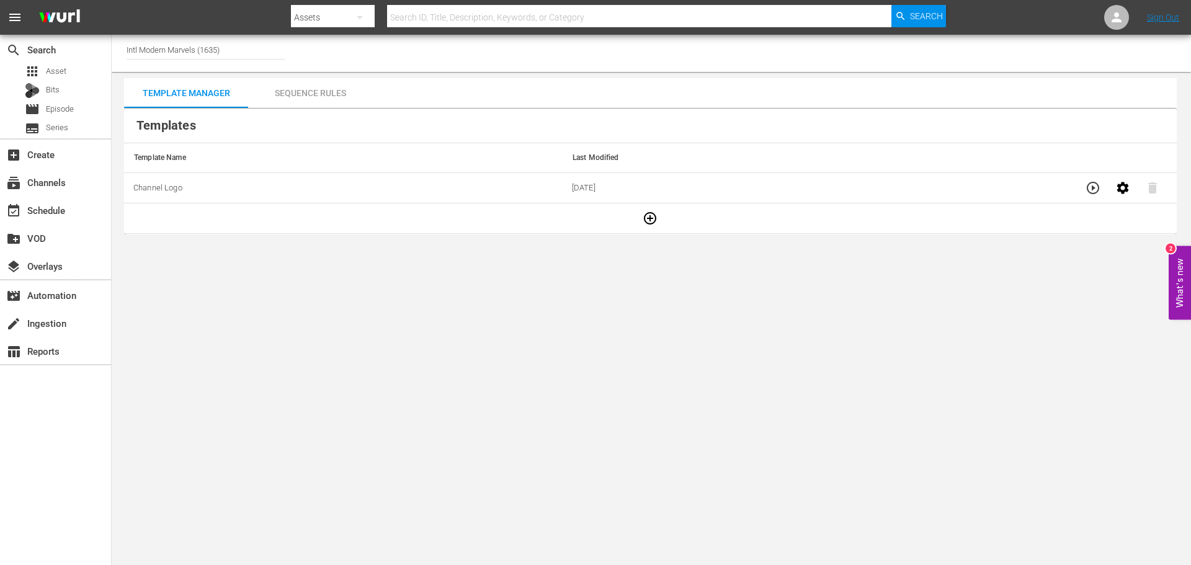
click at [643, 220] on icon "button" at bounding box center [650, 218] width 15 height 15
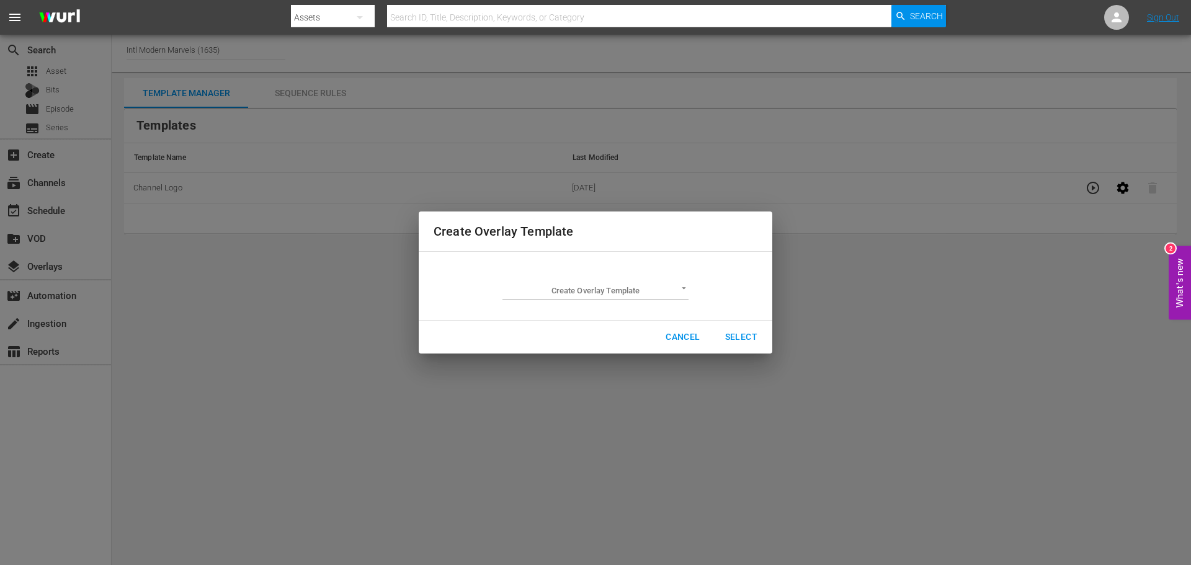
click at [548, 283] on body "menu Search By Assets Search ID, Title, Description, Keywords, or Category Sear…" at bounding box center [595, 282] width 1191 height 565
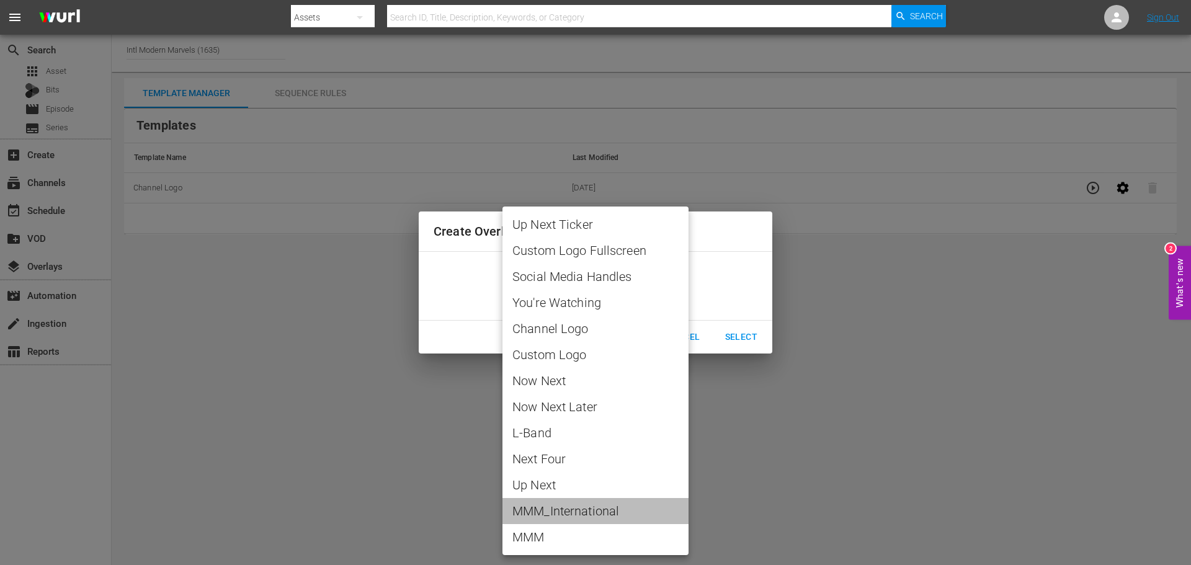
click at [569, 515] on span "MMM_International" at bounding box center [595, 511] width 166 height 19
type input "MMM_International"
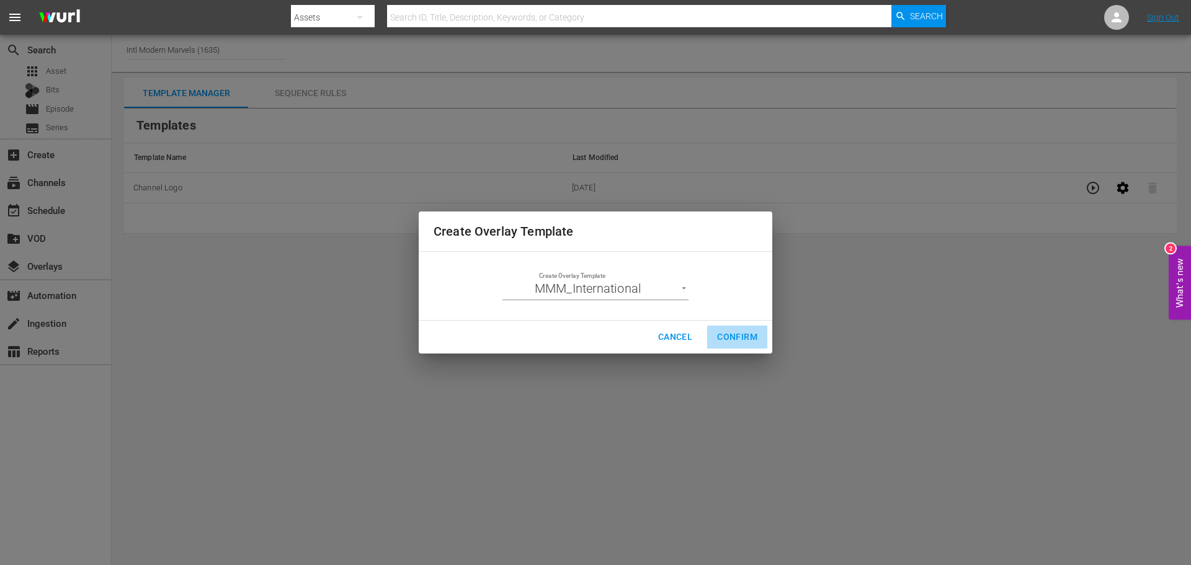
click at [727, 331] on span "Confirm" at bounding box center [737, 337] width 40 height 16
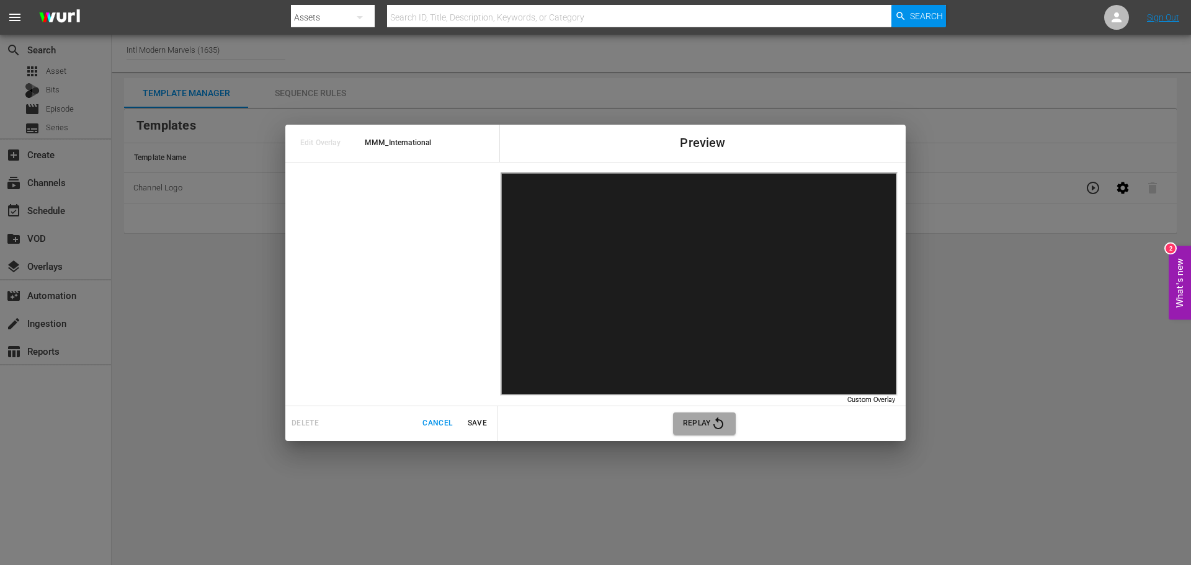
click at [712, 421] on icon "button" at bounding box center [718, 423] width 15 height 15
click at [480, 415] on button "Save" at bounding box center [477, 423] width 40 height 20
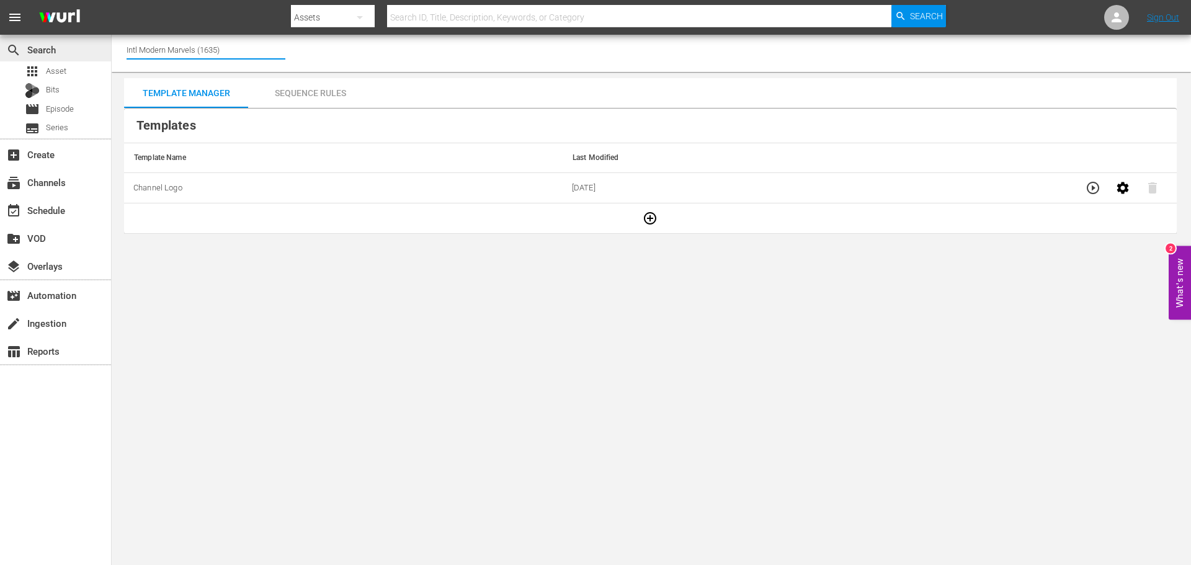
drag, startPoint x: 232, startPoint y: 47, endPoint x: 35, endPoint y: 49, distance: 196.6
click at [112, 0] on div "search Search apps Asset Bits movie Episode subtitles Series add_box Create sub…" at bounding box center [651, 0] width 1079 height 0
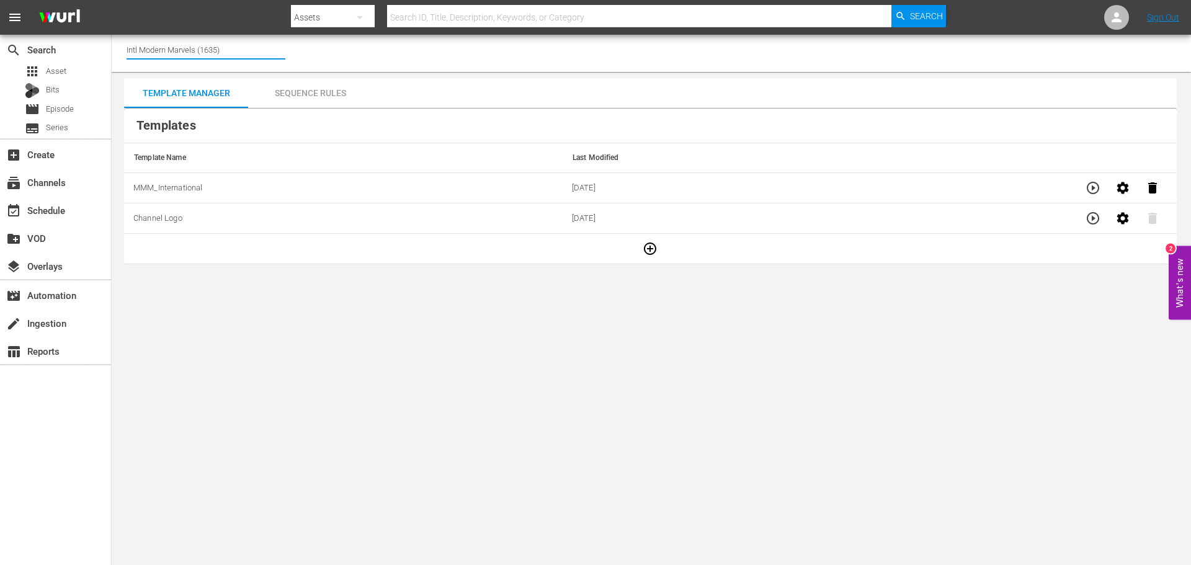
click at [311, 92] on div "Sequence Rules" at bounding box center [310, 93] width 124 height 30
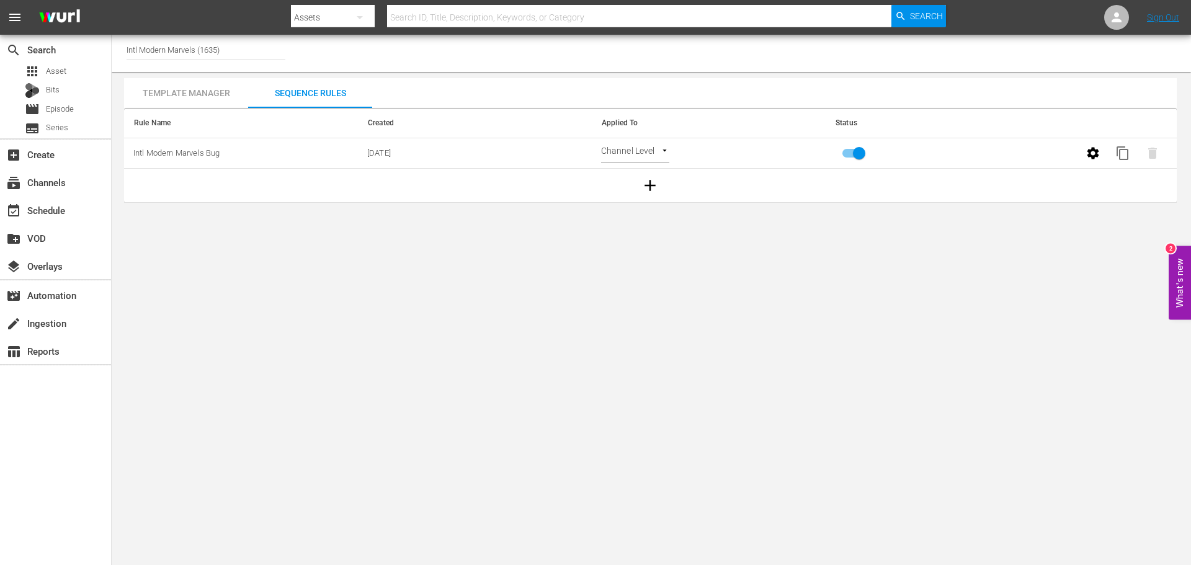
click at [652, 187] on icon "button" at bounding box center [650, 185] width 19 height 19
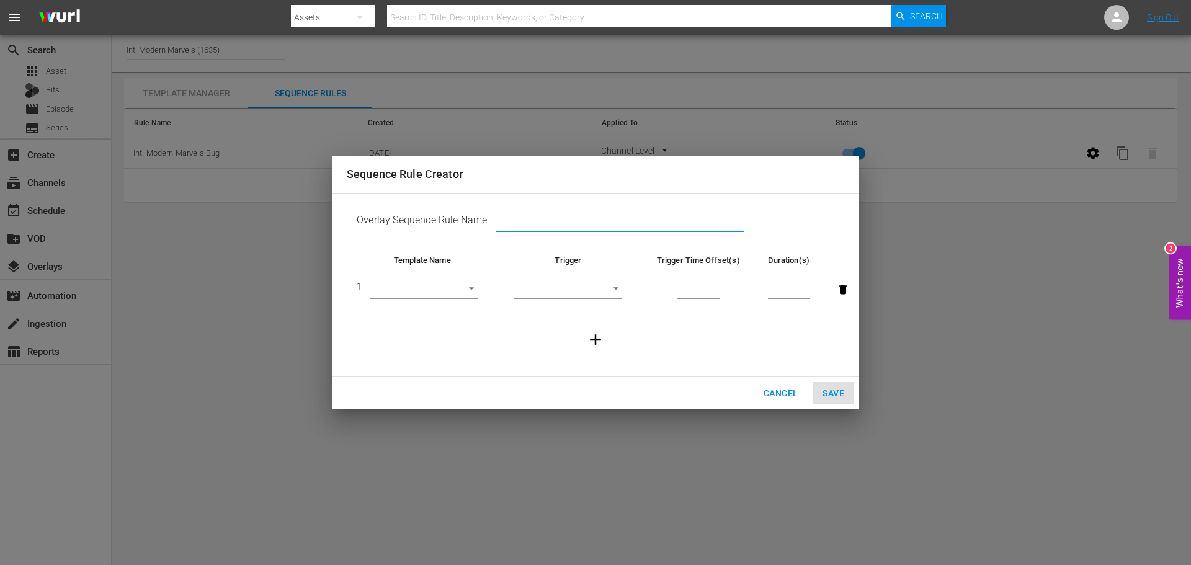
click at [499, 215] on input "text" at bounding box center [620, 222] width 248 height 19
type input "MM Month of Madness"
click at [453, 289] on body "menu Search By Assets Search ID, Title, Description, Keywords, or Category Sear…" at bounding box center [595, 282] width 1191 height 565
click at [428, 310] on li "MMM_International" at bounding box center [424, 310] width 108 height 20
type input "30609"
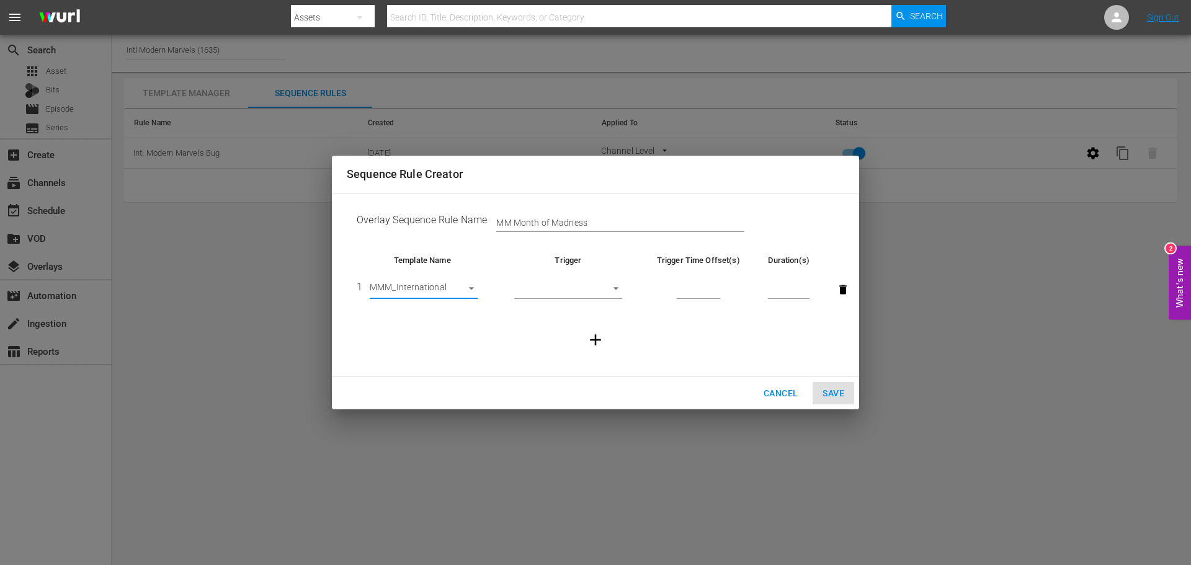
click at [617, 295] on body "menu Search By Assets Search ID, Title, Description, Keywords, or Category Sear…" at bounding box center [595, 282] width 1191 height 565
click at [578, 372] on li "Backfill" at bounding box center [568, 371] width 108 height 20
type input "BACKFILL"
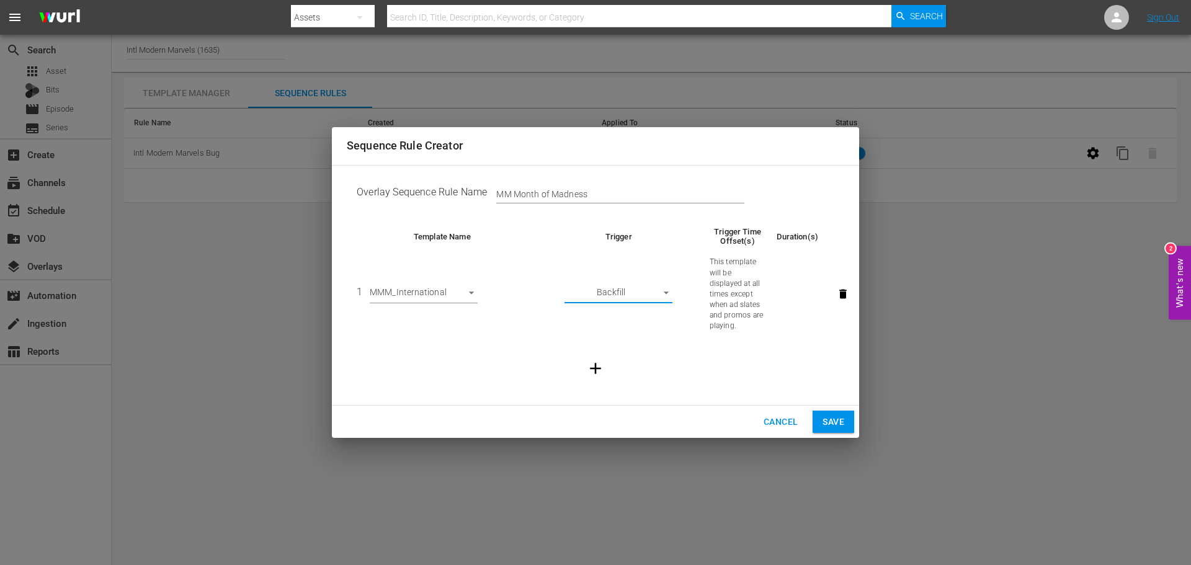
click at [832, 422] on span "Save" at bounding box center [833, 422] width 22 height 16
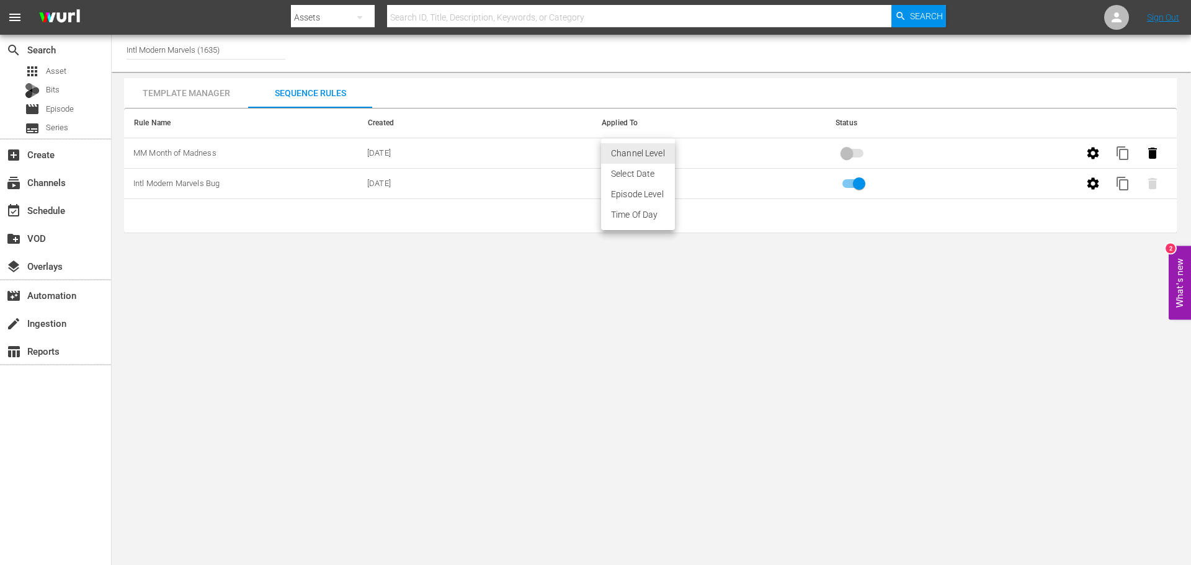
click at [636, 155] on body "menu Search By Assets Search ID, Title, Description, Keywords, or Category Sear…" at bounding box center [595, 282] width 1191 height 565
click at [639, 176] on li "Select Date" at bounding box center [638, 174] width 74 height 20
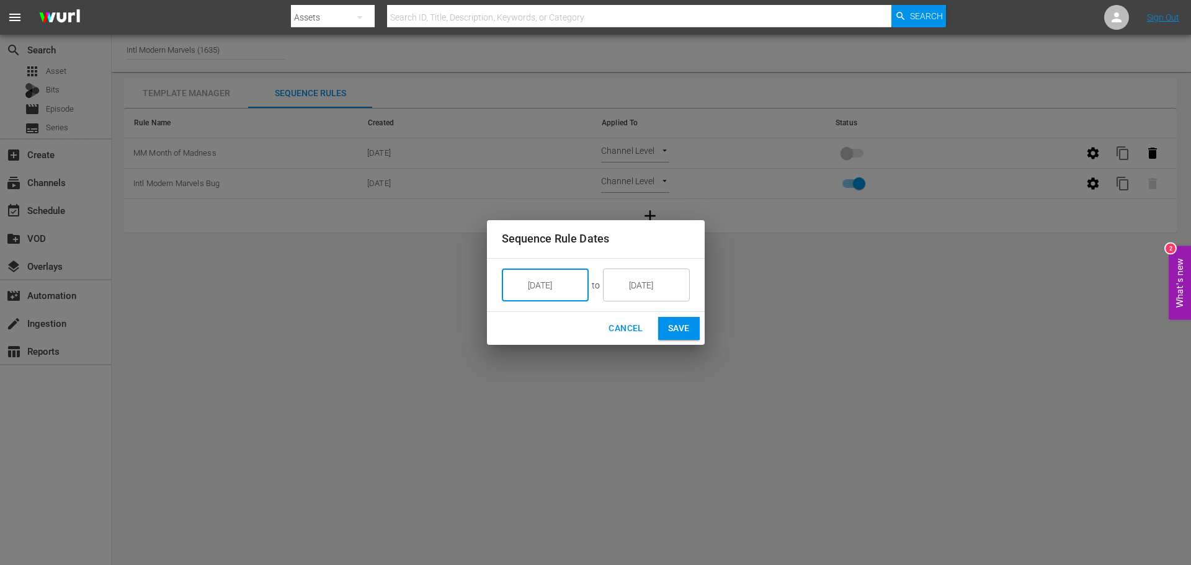
click at [555, 297] on input "[DATE]" at bounding box center [553, 285] width 69 height 33
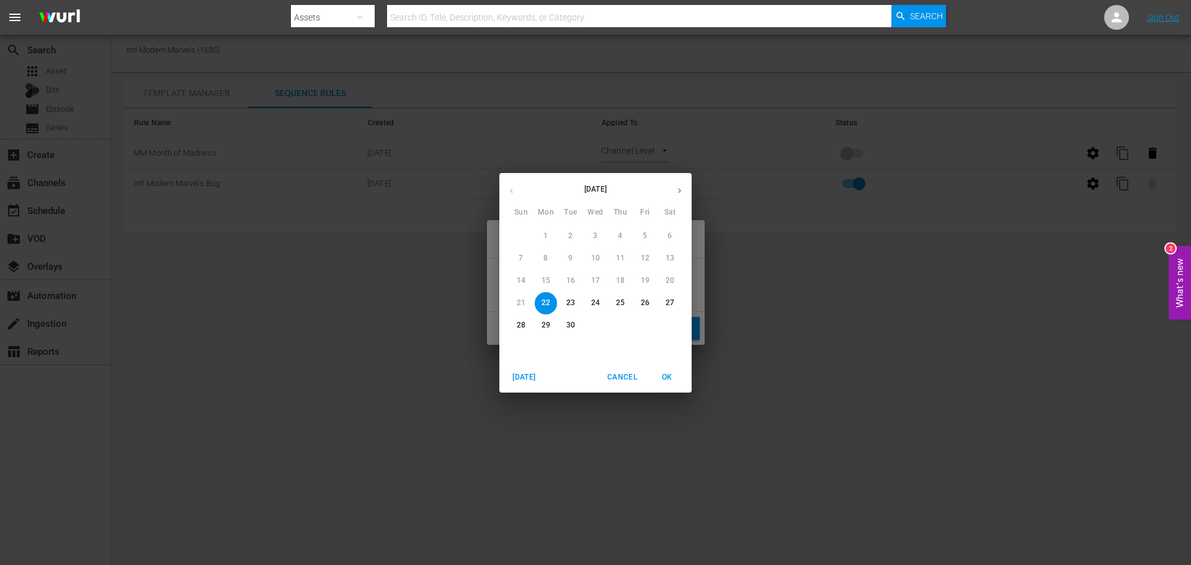
click at [682, 189] on icon "button" at bounding box center [679, 190] width 9 height 9
click at [602, 236] on span "1" at bounding box center [595, 236] width 22 height 11
type input "[DATE]"
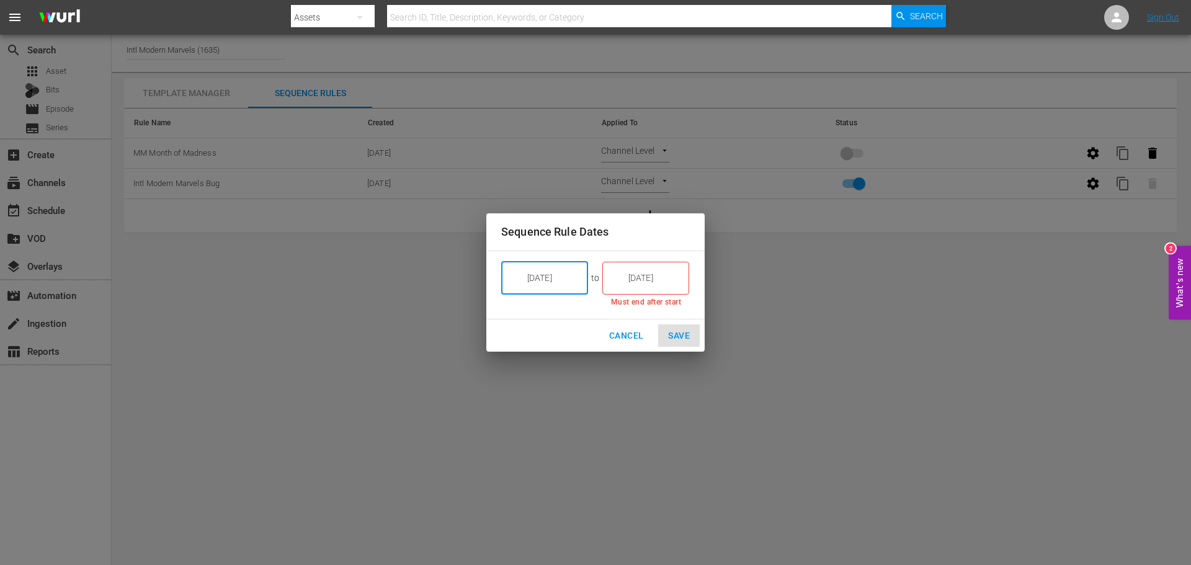
click at [648, 278] on input "[DATE]" at bounding box center [654, 277] width 69 height 33
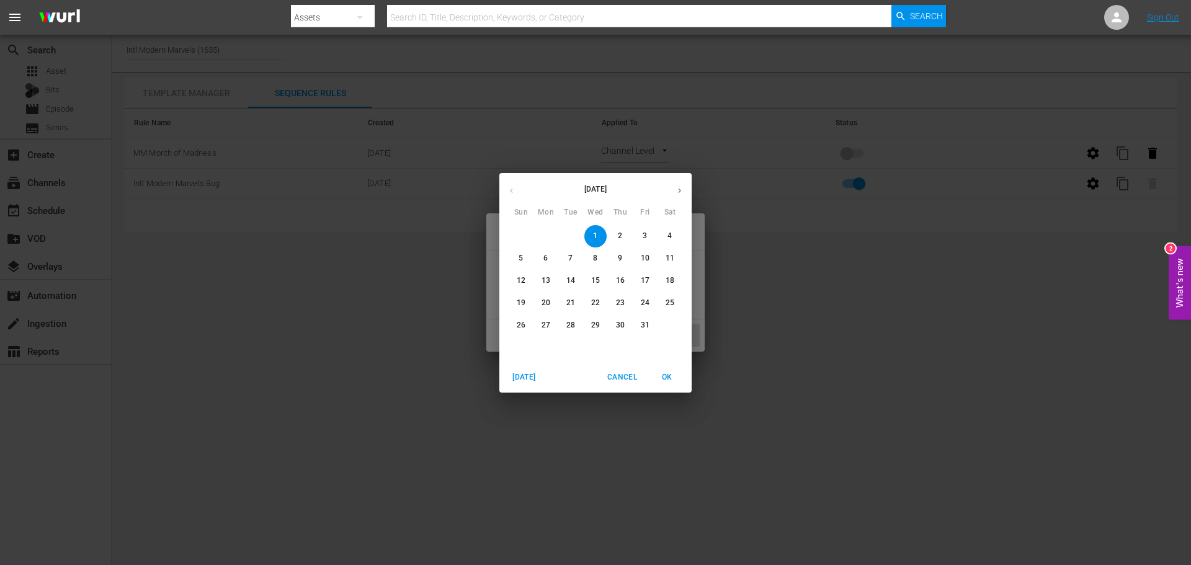
click at [651, 327] on span "31" at bounding box center [645, 325] width 22 height 11
type input "[DATE]"
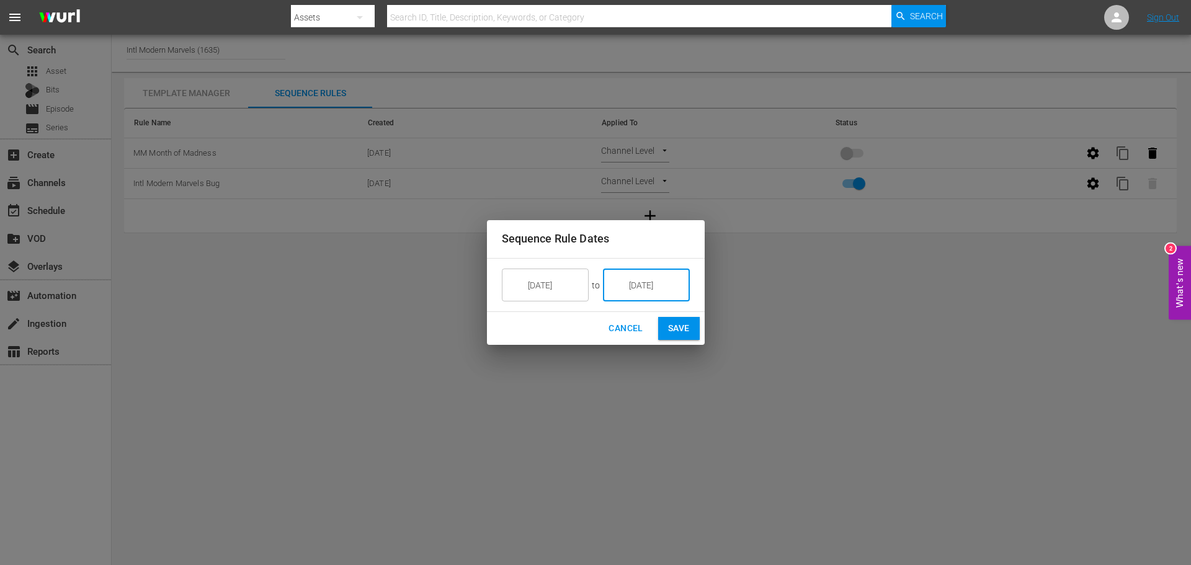
click at [682, 328] on span "Save" at bounding box center [679, 329] width 22 height 16
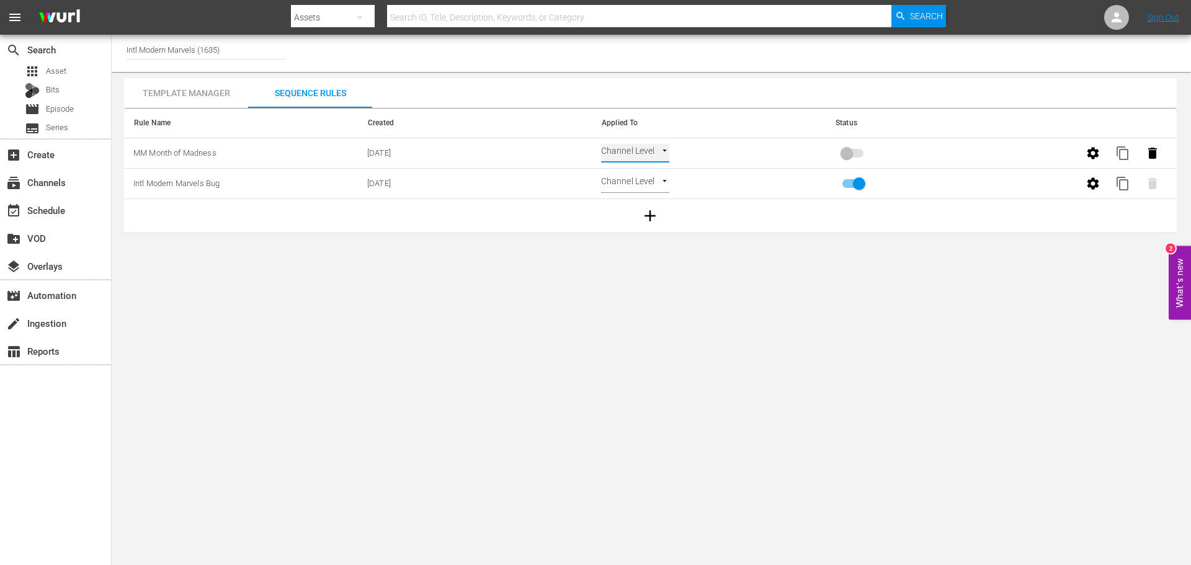
type input "SELECT_DATE"
click at [1099, 185] on icon "button" at bounding box center [1092, 183] width 15 height 15
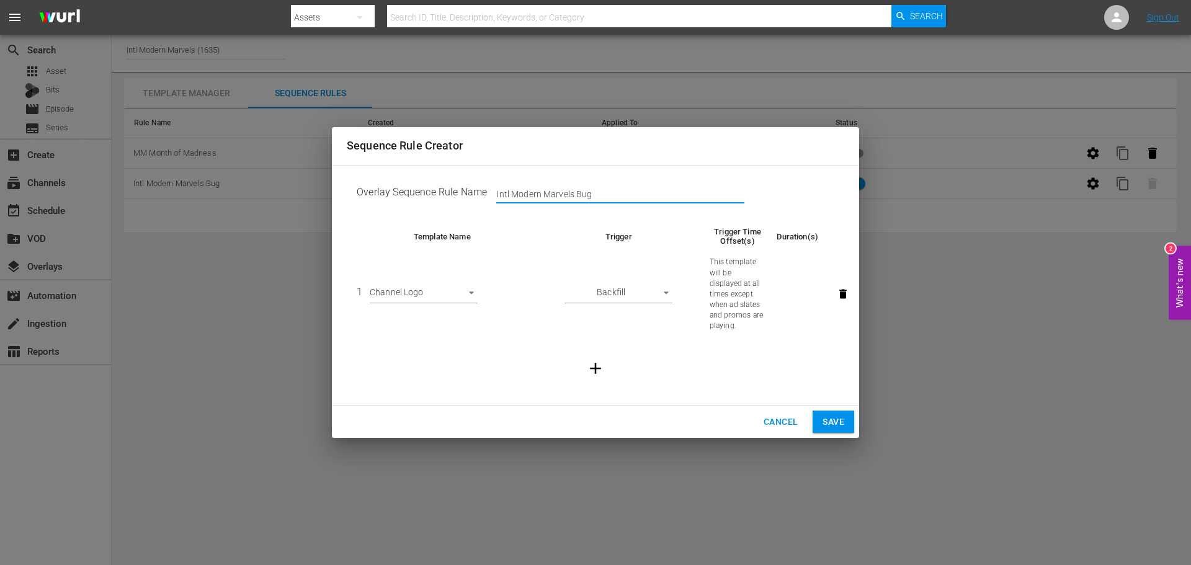
click at [595, 195] on input "Intl Modern Marvels Bug" at bounding box center [620, 194] width 248 height 19
type input "Intl Modern Marvels Bug Pre-Stunt/Evergreen"
click at [839, 428] on span "Save" at bounding box center [833, 422] width 22 height 16
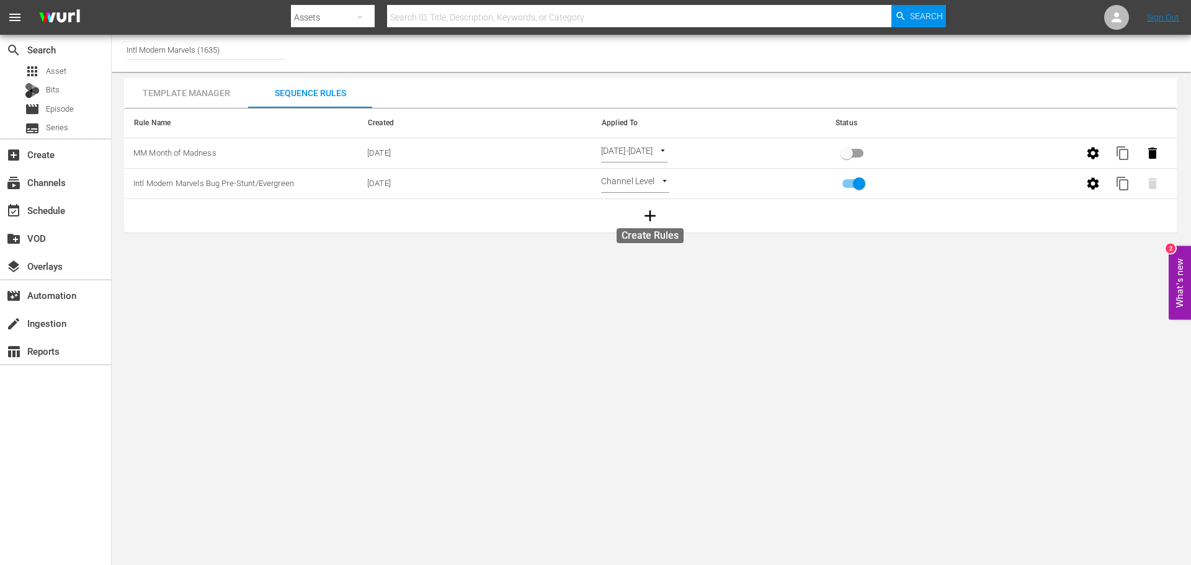
click at [649, 212] on icon "button" at bounding box center [650, 216] width 19 height 19
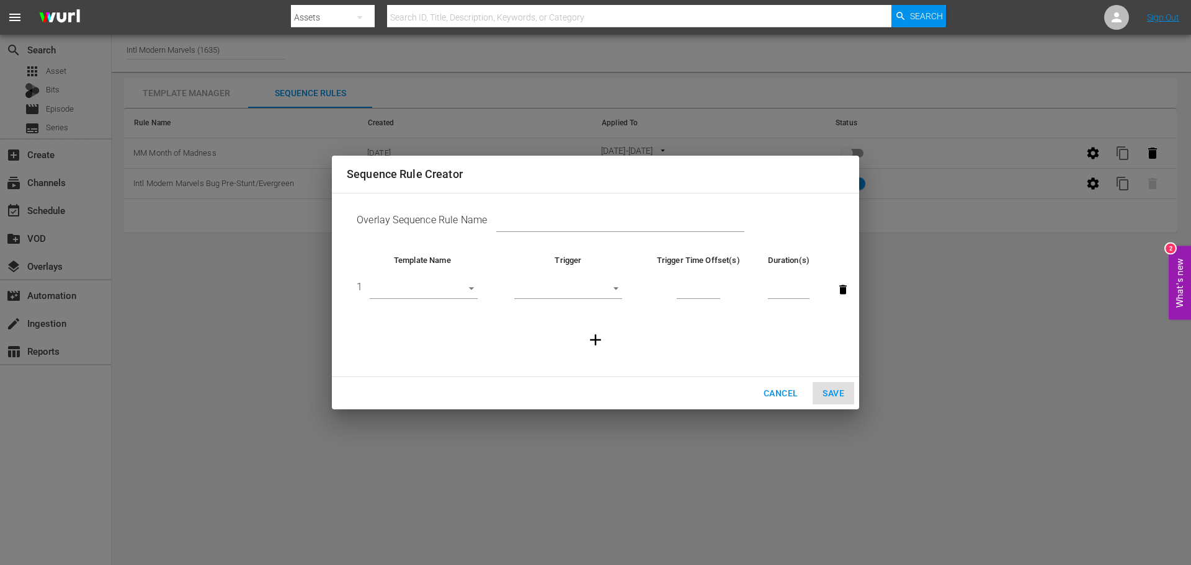
drag, startPoint x: 468, startPoint y: 211, endPoint x: 530, endPoint y: 223, distance: 63.3
click at [469, 211] on td "Overlay Sequence Rule Name" at bounding box center [595, 222] width 497 height 38
click at [535, 224] on input "text" at bounding box center [620, 222] width 248 height 19
type input "Intl Modern Marvels Bug Post-Stunt"
click at [449, 280] on body "menu Search By Assets Search ID, Title, Description, Keywords, or Category Sear…" at bounding box center [595, 282] width 1191 height 565
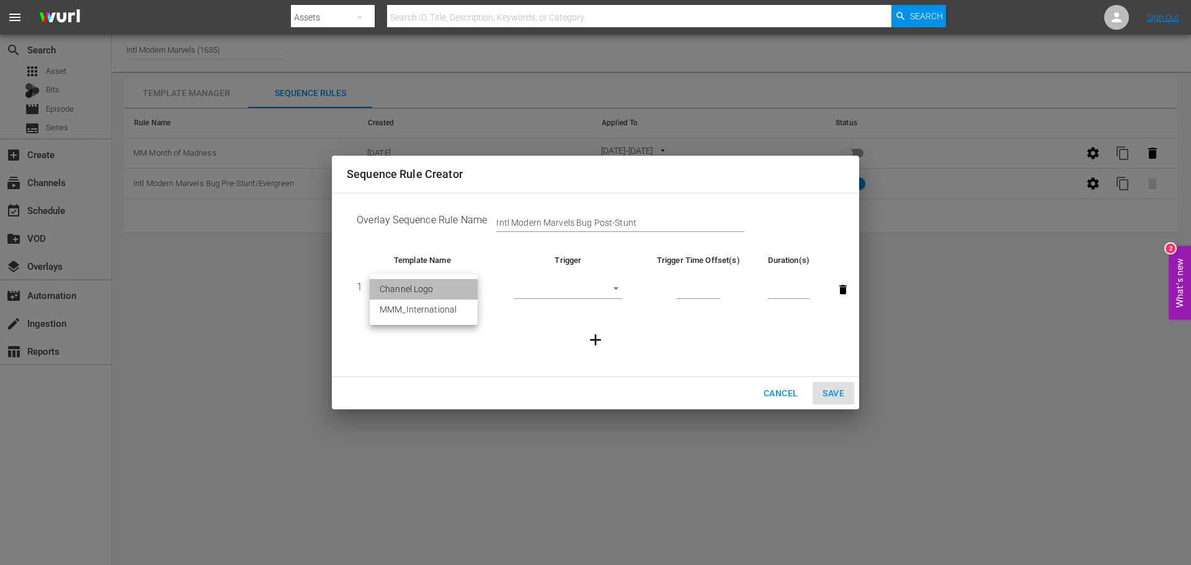
click at [449, 290] on li "Channel Logo" at bounding box center [424, 289] width 108 height 20
type input "27455"
click at [569, 288] on body "menu Search By Assets Search ID, Title, Description, Keywords, or Category Sear…" at bounding box center [595, 282] width 1191 height 565
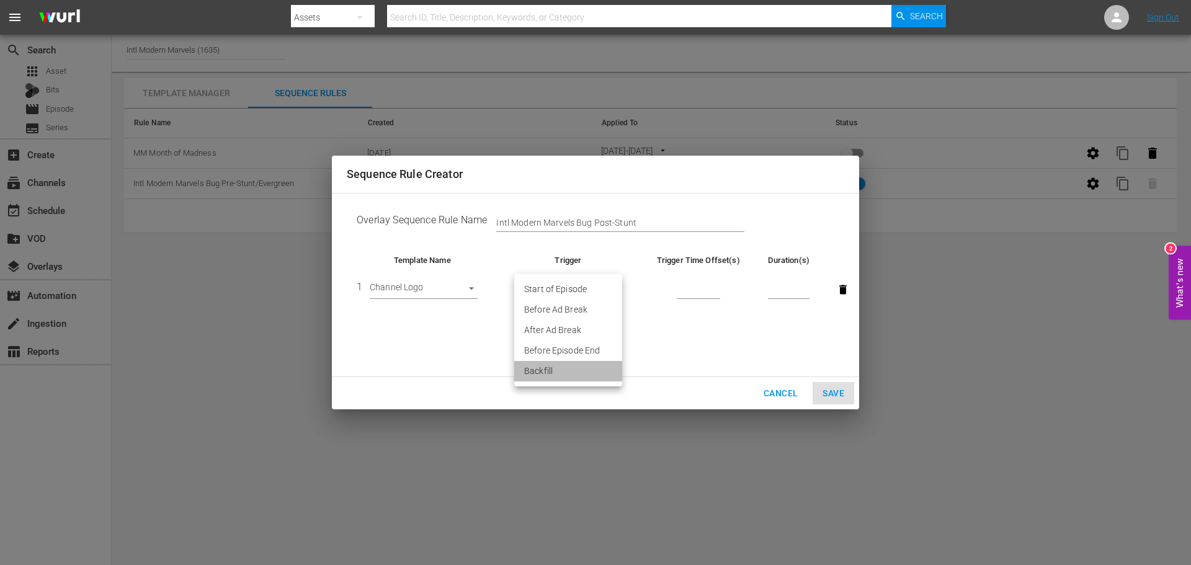
click at [558, 370] on li "Backfill" at bounding box center [568, 371] width 108 height 20
type input "BACKFILL"
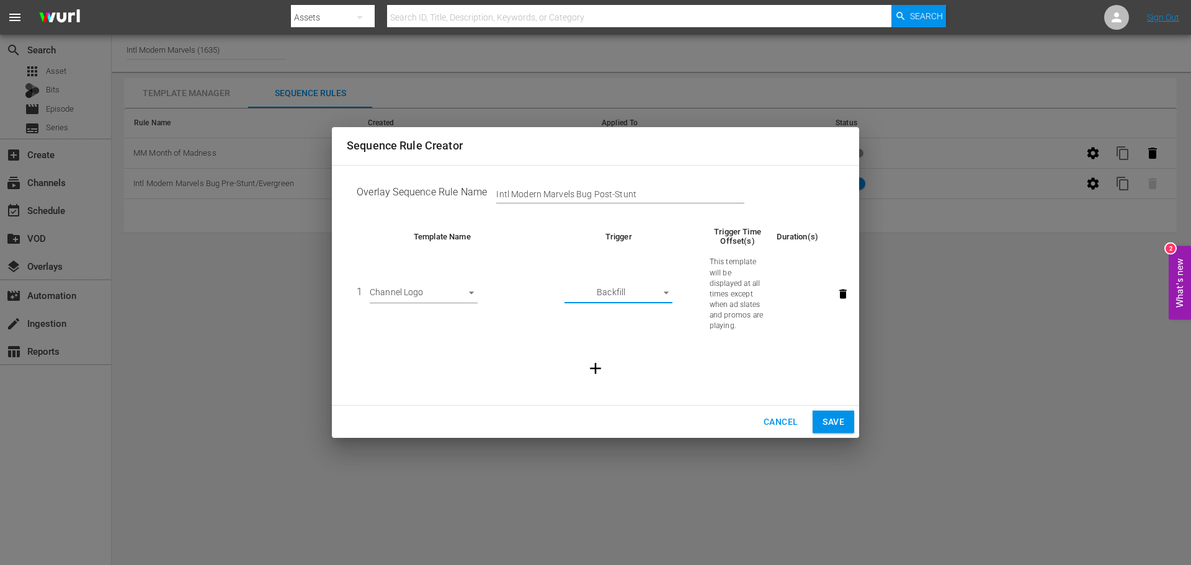
click at [822, 421] on span "Save" at bounding box center [833, 422] width 22 height 16
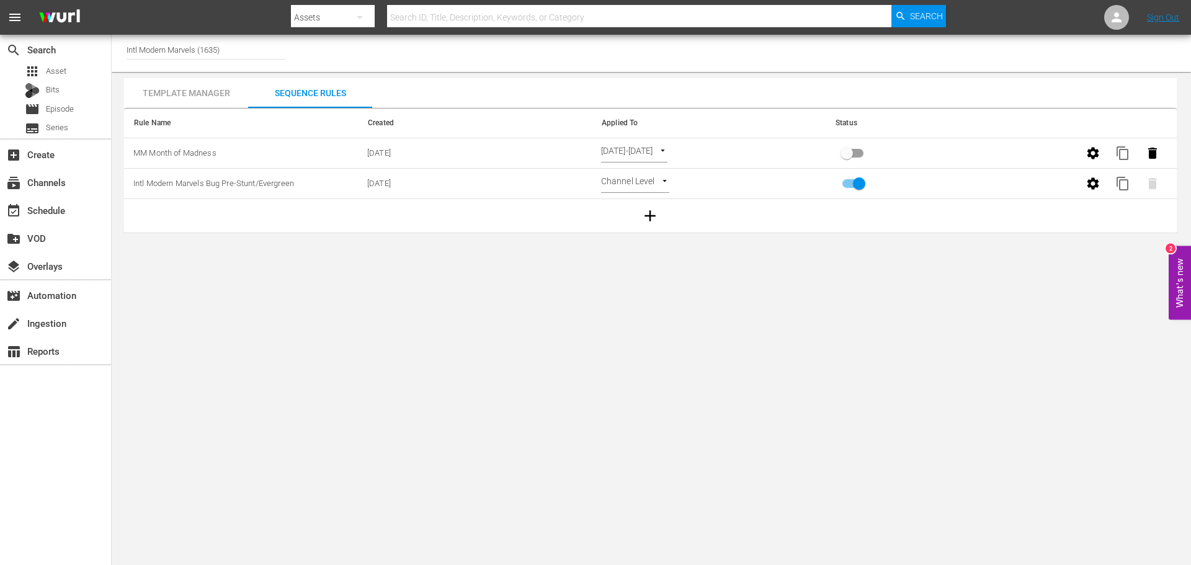
click at [641, 188] on body "menu Search By Assets Search ID, Title, Description, Keywords, or Category Sear…" at bounding box center [595, 282] width 1191 height 565
click at [646, 201] on li "Select Date" at bounding box center [638, 204] width 74 height 20
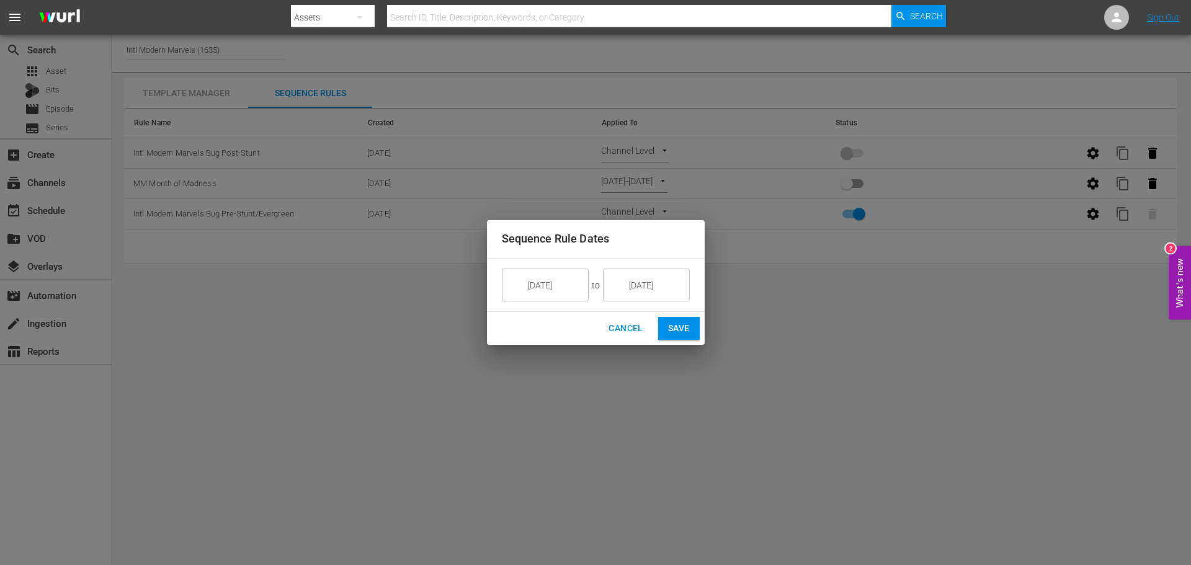
click at [659, 279] on input "[DATE]" at bounding box center [654, 285] width 69 height 33
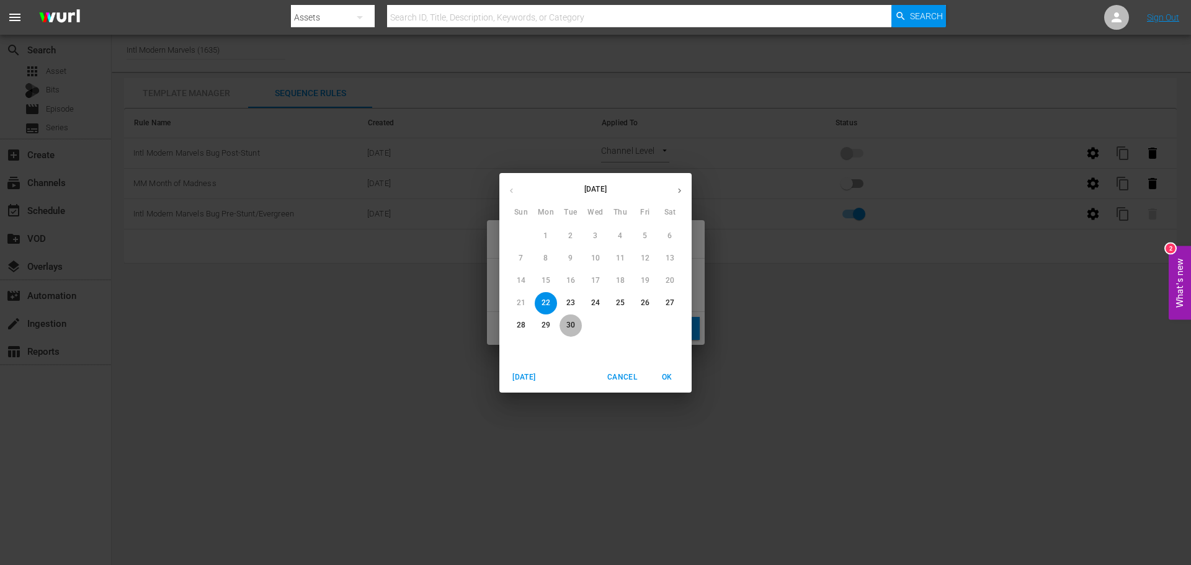
click at [566, 324] on p "30" at bounding box center [570, 325] width 9 height 11
type input "[DATE]"
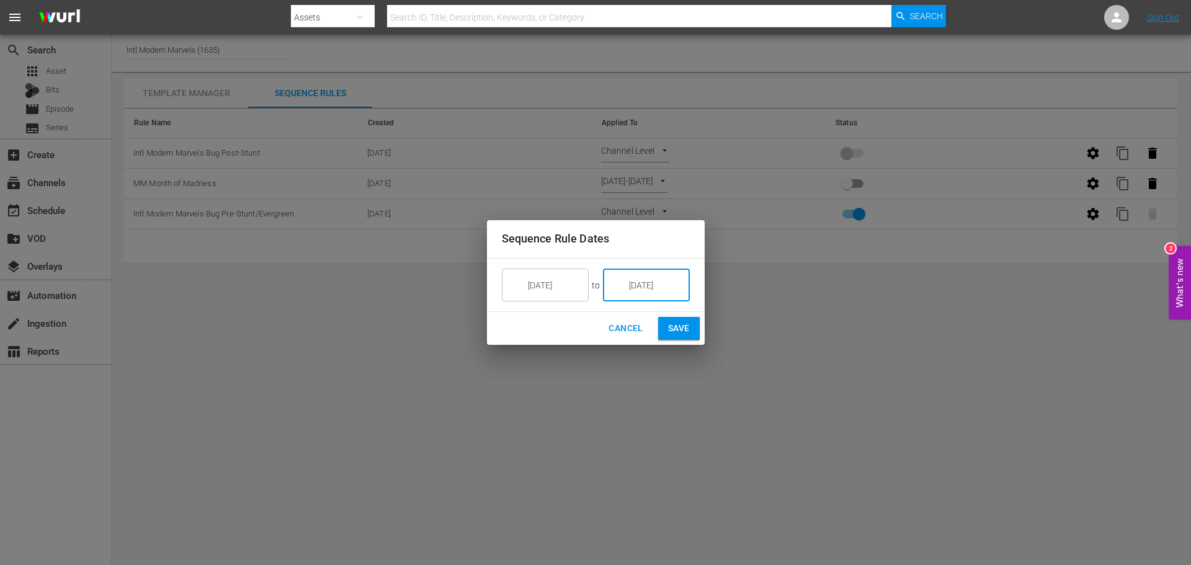
click at [677, 328] on span "Save" at bounding box center [679, 329] width 22 height 16
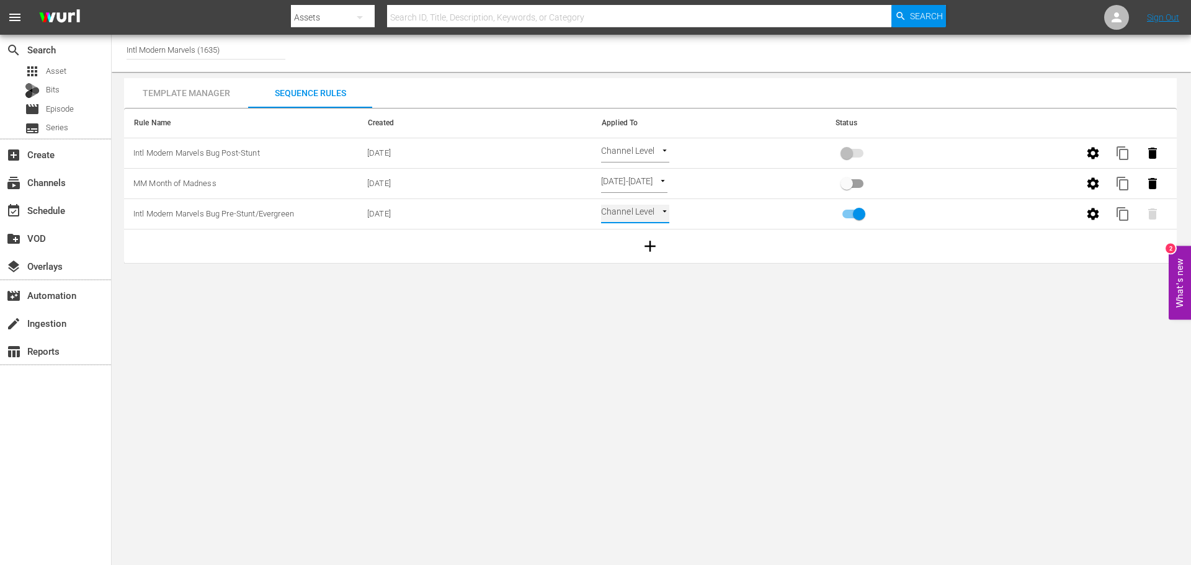
type input "SELECT_DATE"
click at [857, 187] on input "primary checkbox" at bounding box center [846, 186] width 71 height 24
click at [621, 150] on body "menu Search By Assets Search ID, Title, Description, Keywords, or Category Sear…" at bounding box center [595, 282] width 1191 height 565
checkbox input "true"
click at [643, 177] on li "Select Date" at bounding box center [638, 174] width 74 height 20
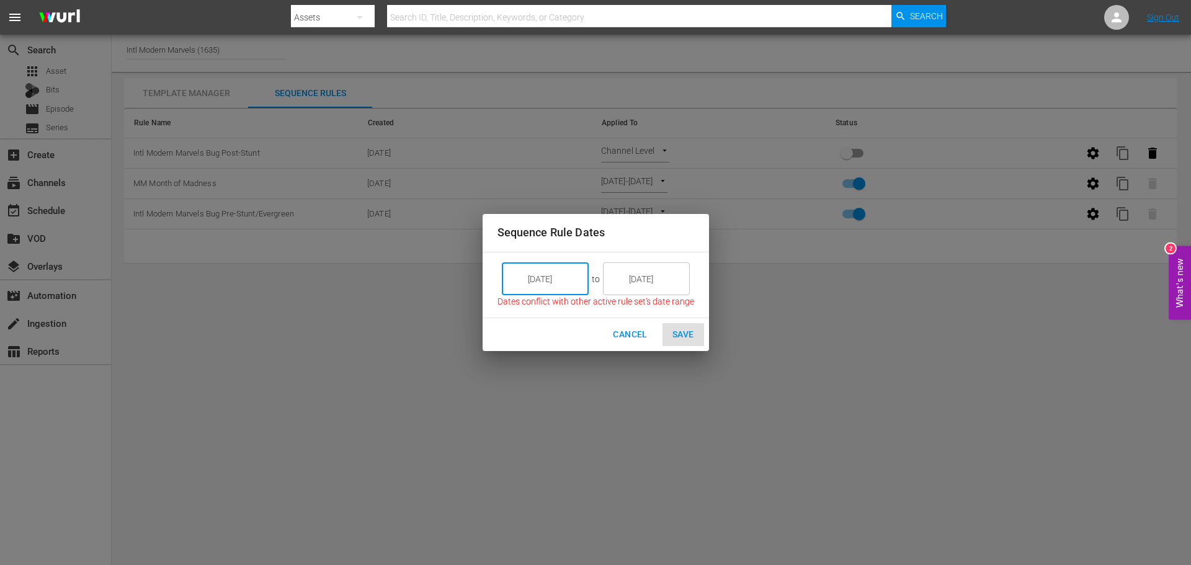
click at [568, 287] on input "[DATE]" at bounding box center [553, 278] width 69 height 33
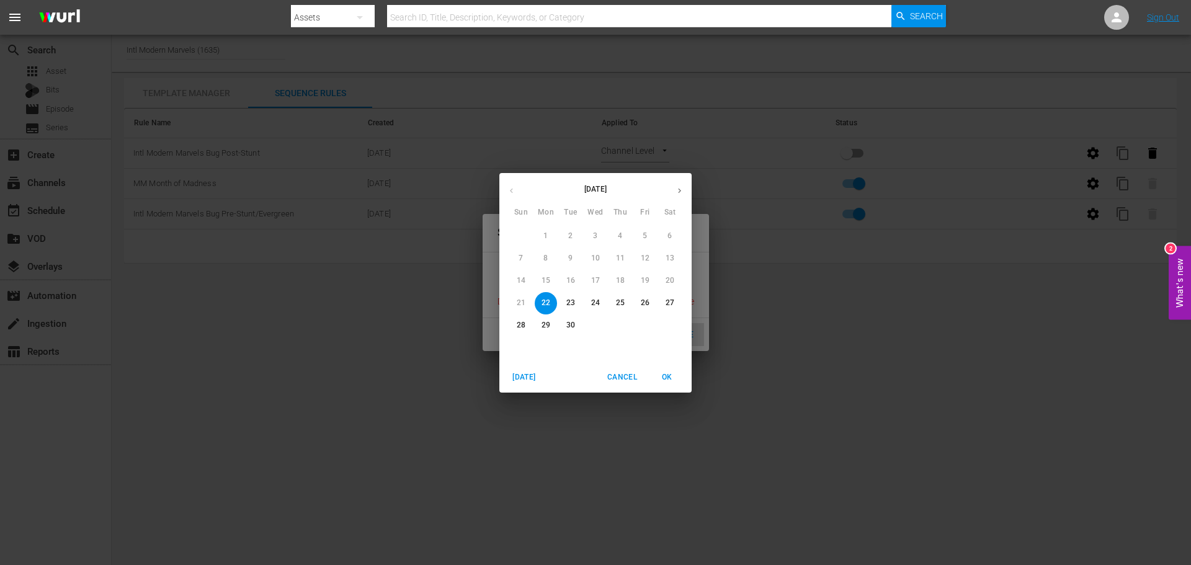
click at [684, 189] on icon "button" at bounding box center [679, 190] width 9 height 9
click at [667, 234] on p "1" at bounding box center [669, 236] width 4 height 11
type input "[DATE]"
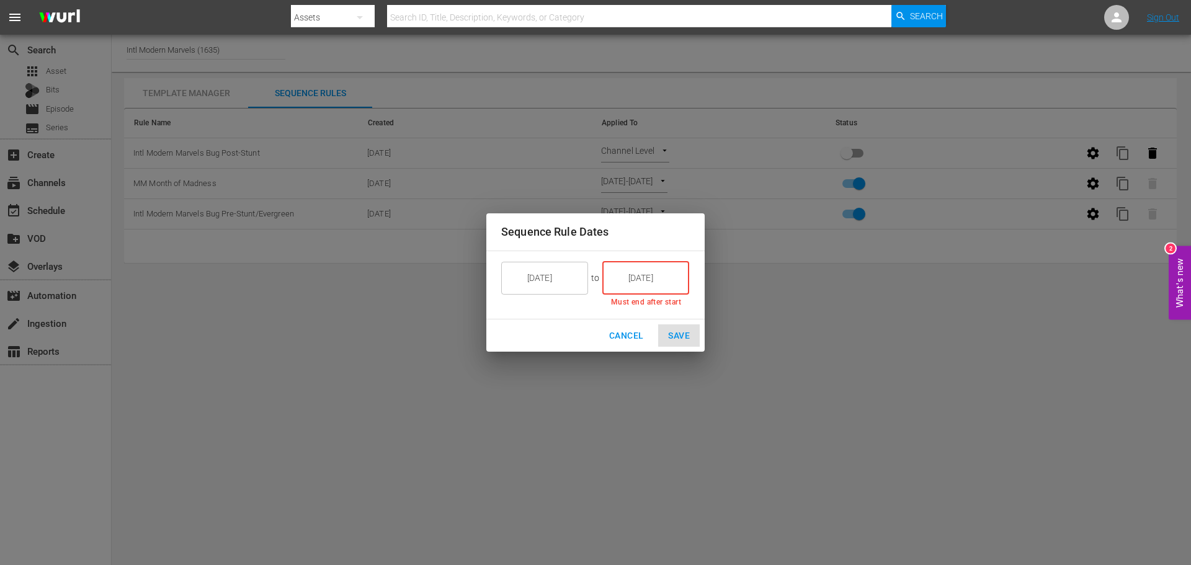
click at [645, 278] on input "[DATE]" at bounding box center [654, 277] width 69 height 33
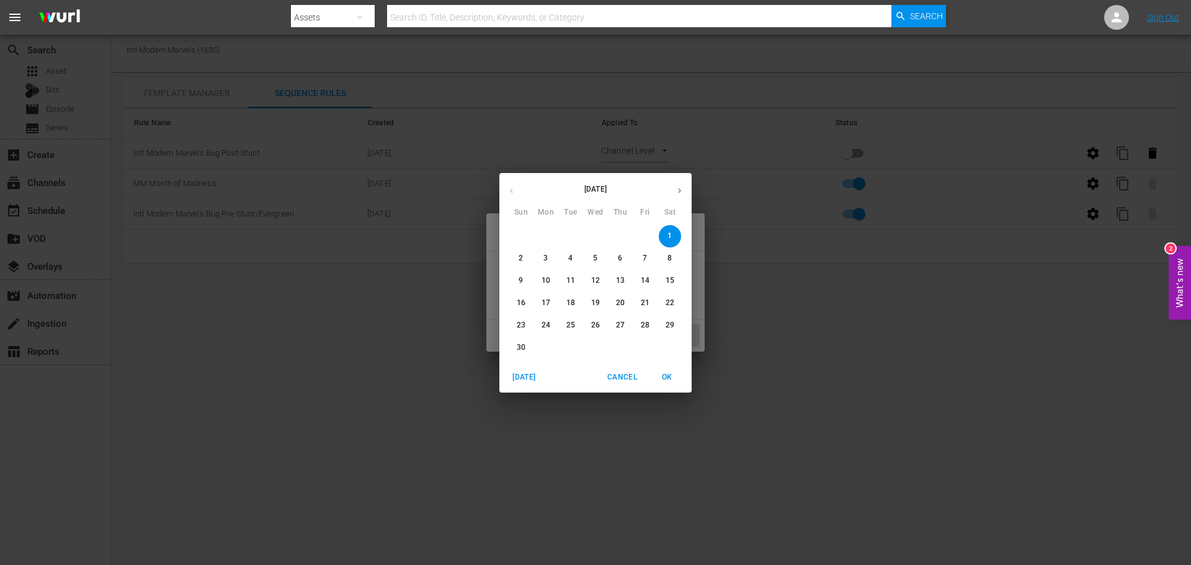
click at [520, 345] on p "30" at bounding box center [521, 347] width 9 height 11
type input "[DATE]"
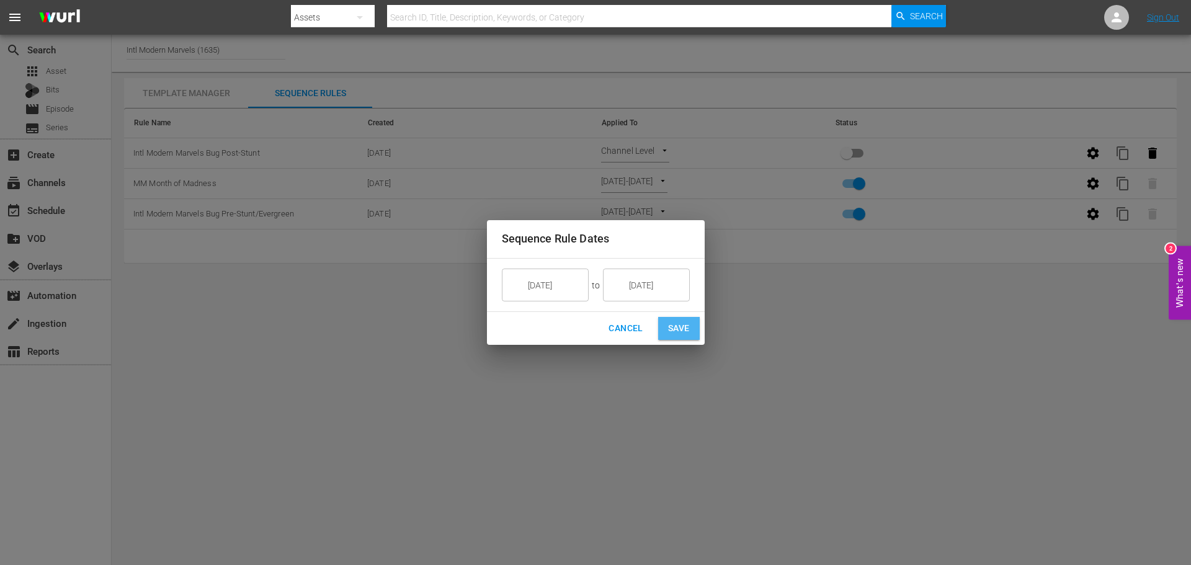
click at [672, 329] on span "Save" at bounding box center [679, 329] width 22 height 16
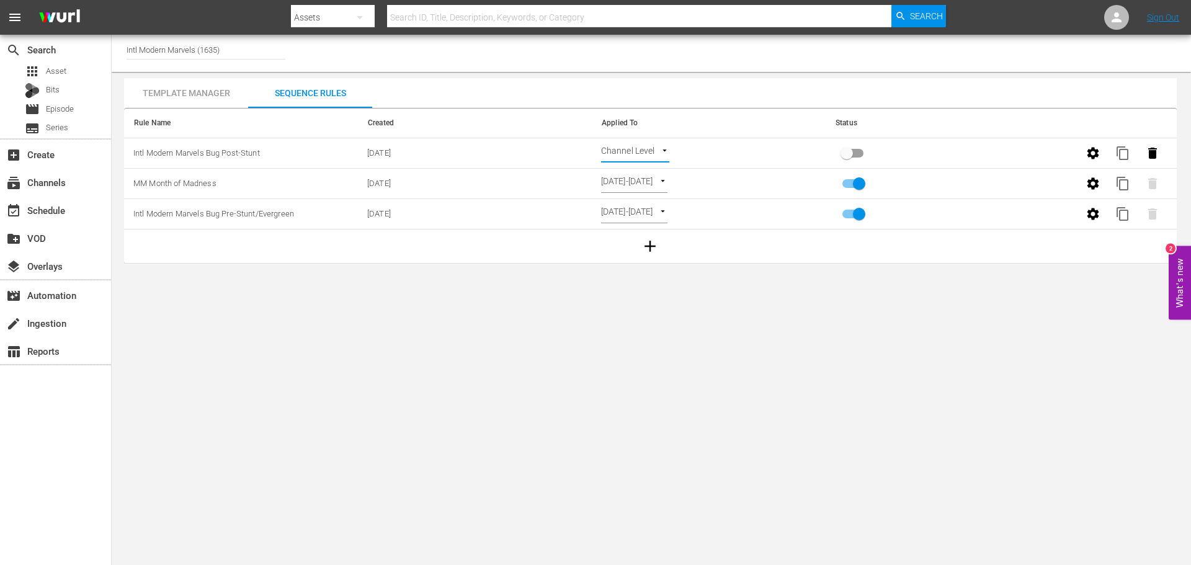
click at [858, 158] on input "primary checkbox" at bounding box center [846, 156] width 71 height 24
checkbox input "false"
type input "SELECT_DATE"
checkbox input "true"
